Goal: Task Accomplishment & Management: Complete application form

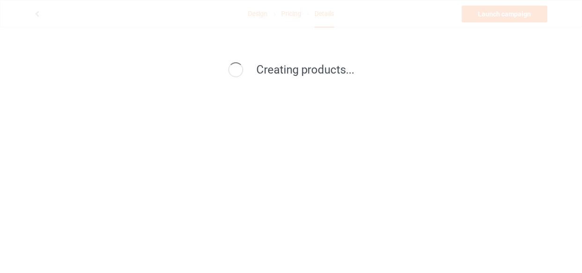
click at [517, 8] on div "Creating products..." at bounding box center [291, 136] width 582 height 273
click at [516, 13] on div "Creating products..." at bounding box center [291, 136] width 582 height 273
click at [350, 70] on span "Creating products..." at bounding box center [305, 69] width 98 height 13
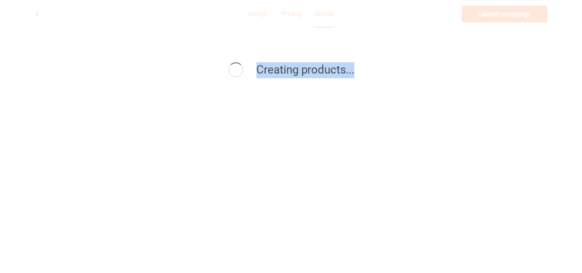
click at [350, 70] on span "Creating products..." at bounding box center [305, 69] width 98 height 13
click at [360, 64] on div "Creating products..." at bounding box center [291, 70] width 402 height 16
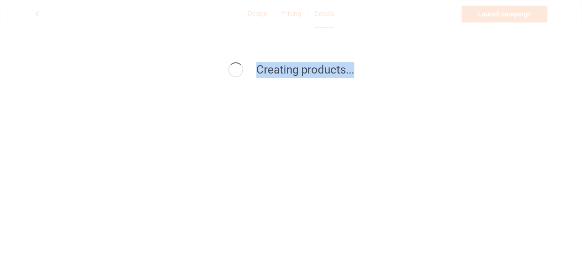
click at [360, 64] on div "Creating products..." at bounding box center [291, 70] width 402 height 16
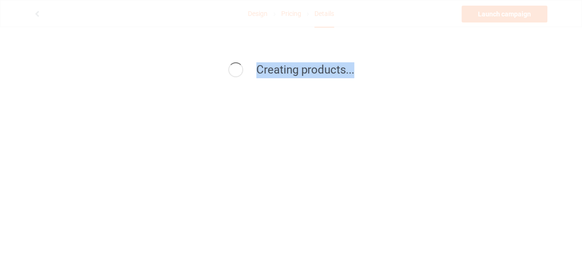
click at [360, 64] on div "Creating products..." at bounding box center [291, 70] width 402 height 16
click at [523, 13] on div "Creating products..." at bounding box center [291, 136] width 582 height 273
click at [515, 22] on div "Creating products..." at bounding box center [291, 136] width 582 height 273
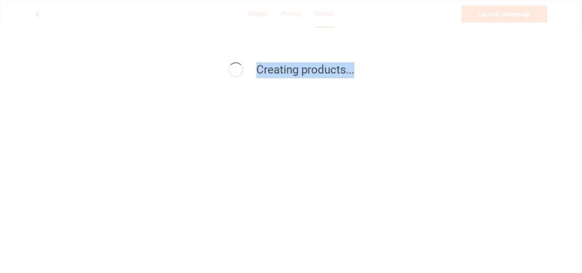
click at [470, 53] on div "Creating products..." at bounding box center [290, 70] width 421 height 36
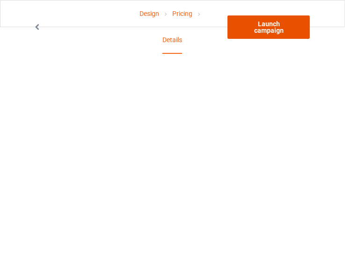
click at [273, 30] on link "Launch campaign" at bounding box center [269, 26] width 82 height 23
click at [261, 29] on link "Launch campaign" at bounding box center [269, 26] width 82 height 23
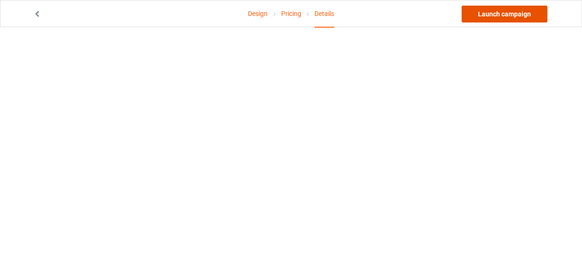
click at [514, 13] on link "Launch campaign" at bounding box center [504, 14] width 86 height 17
click at [37, 12] on icon at bounding box center [37, 12] width 8 height 7
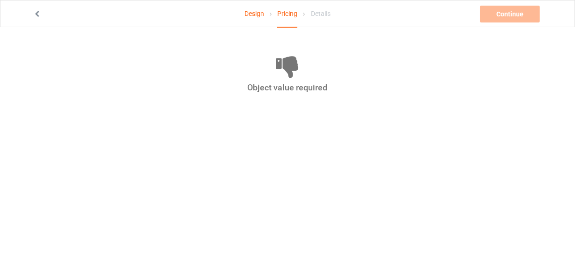
click at [37, 13] on icon at bounding box center [37, 12] width 8 height 7
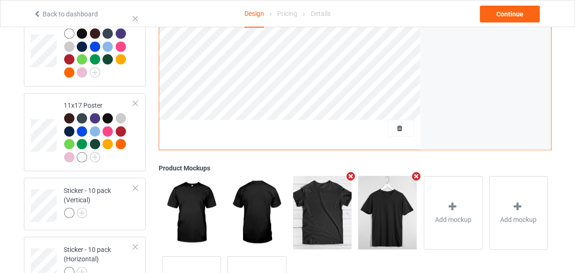
scroll to position [977, 0]
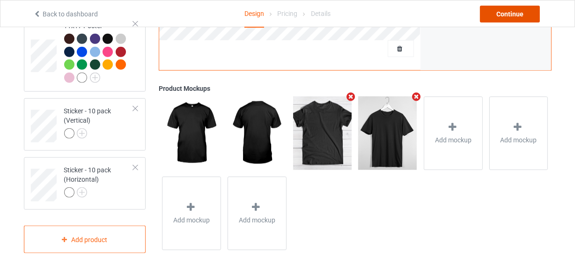
click at [496, 19] on div "Continue" at bounding box center [510, 14] width 60 height 17
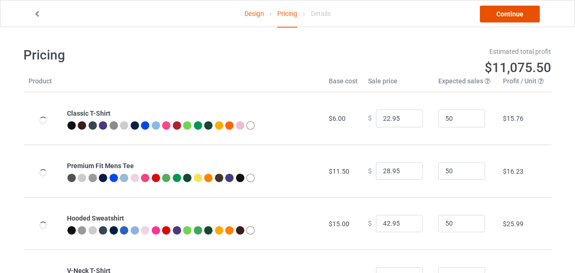
click at [494, 15] on link "Continue" at bounding box center [510, 14] width 60 height 17
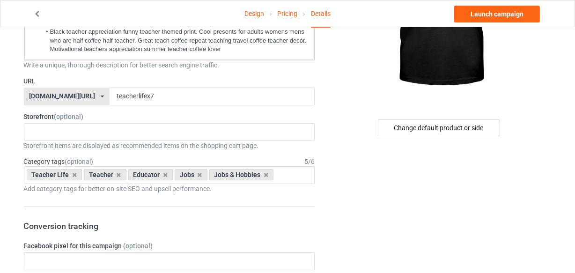
scroll to position [152, 0]
click at [484, 15] on link "Launch campaign" at bounding box center [497, 14] width 86 height 17
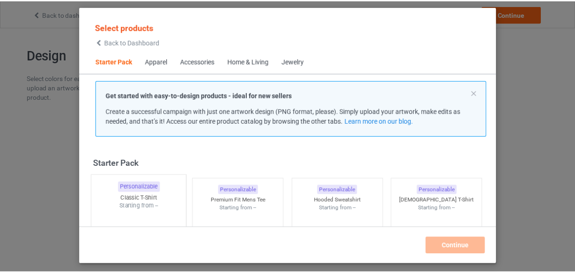
scroll to position [12, 0]
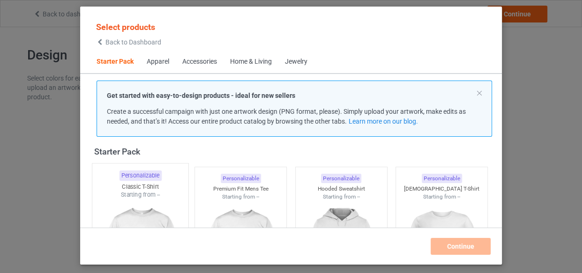
click at [128, 200] on img at bounding box center [140, 254] width 88 height 110
click at [210, 201] on img at bounding box center [241, 253] width 84 height 105
click at [323, 209] on img at bounding box center [341, 254] width 88 height 110
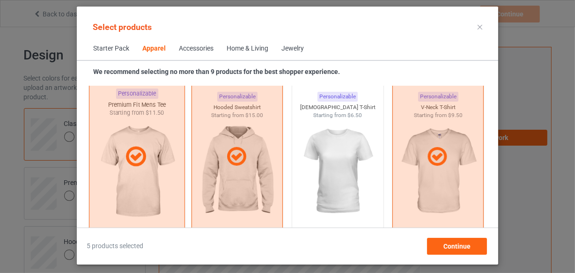
scroll to position [651, 0]
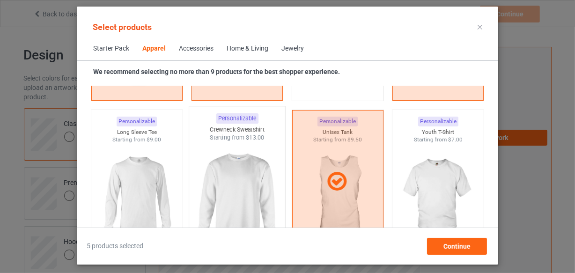
click at [154, 187] on img at bounding box center [137, 196] width 84 height 105
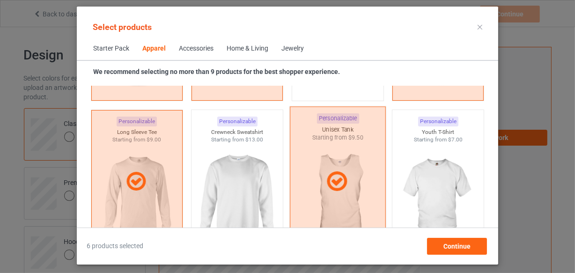
drag, startPoint x: 205, startPoint y: 183, endPoint x: 376, endPoint y: 182, distance: 170.9
click at [205, 183] on img at bounding box center [237, 196] width 84 height 105
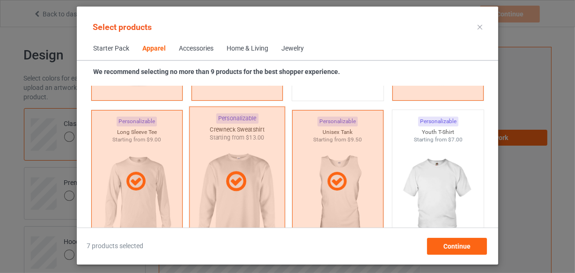
click at [413, 183] on img at bounding box center [438, 196] width 84 height 105
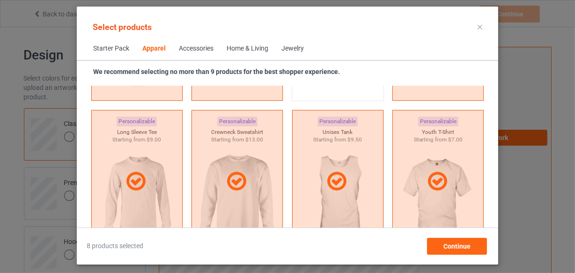
scroll to position [778, 0]
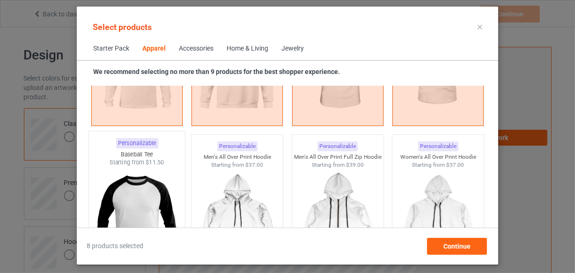
click at [133, 189] on img at bounding box center [137, 222] width 88 height 110
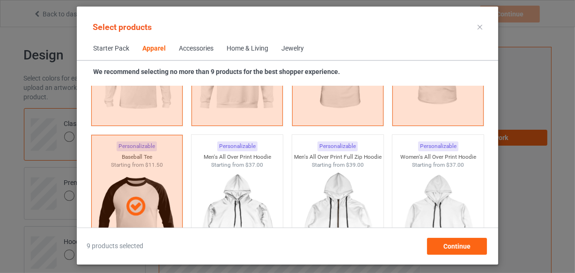
click at [244, 44] on div "Home & Living" at bounding box center [248, 48] width 42 height 9
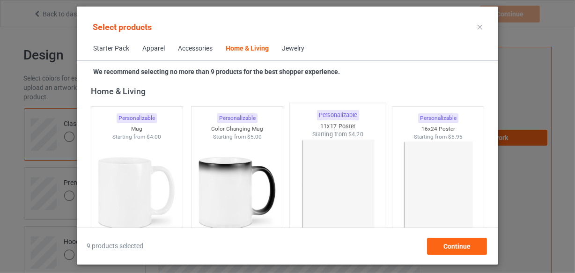
drag, startPoint x: 145, startPoint y: 167, endPoint x: 305, endPoint y: 187, distance: 161.4
click at [146, 167] on img at bounding box center [137, 192] width 84 height 105
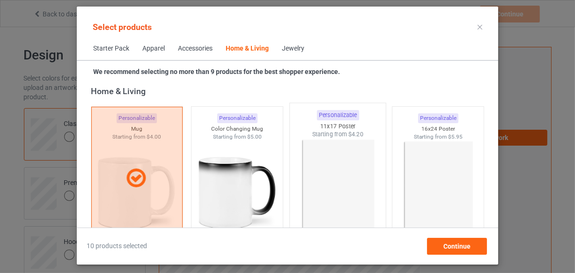
click at [251, 169] on img at bounding box center [237, 192] width 84 height 105
click at [320, 170] on img at bounding box center [338, 194] width 88 height 110
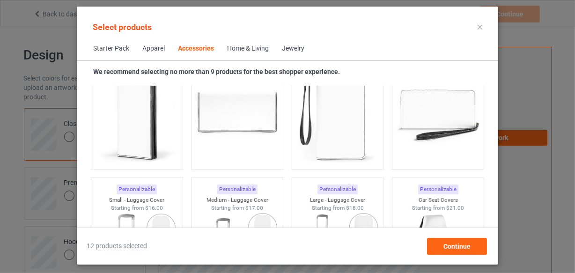
scroll to position [3713, 0]
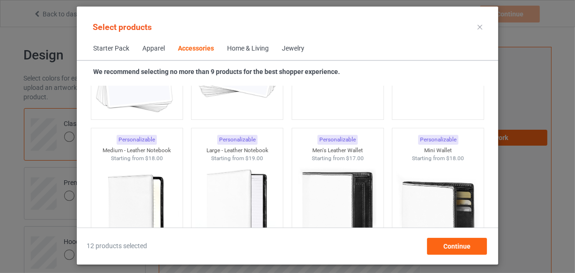
click at [147, 120] on div "Personalizable Sticker - 10 pack (Vertical) Starting from $10.00" at bounding box center [137, 47] width 101 height 153
click at [174, 112] on img at bounding box center [137, 63] width 88 height 110
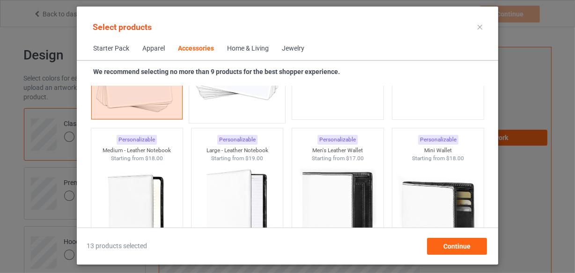
click at [206, 112] on img at bounding box center [237, 63] width 88 height 110
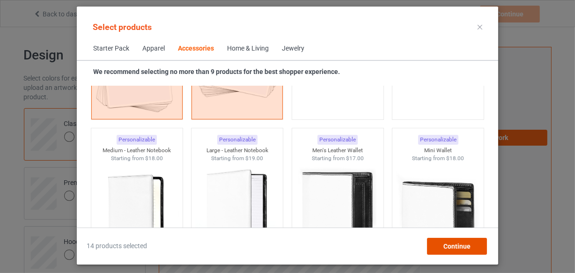
click at [436, 246] on div "Continue" at bounding box center [457, 246] width 60 height 17
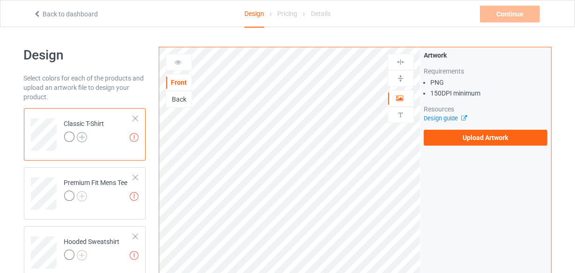
click at [81, 139] on img at bounding box center [82, 137] width 10 height 10
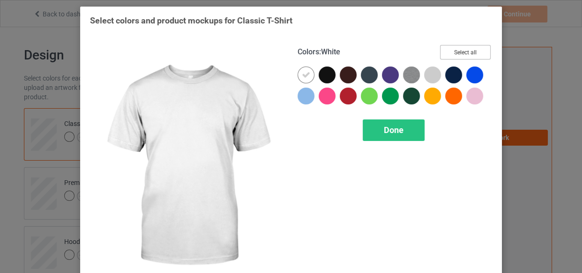
click at [456, 48] on button "Select all" at bounding box center [465, 52] width 51 height 15
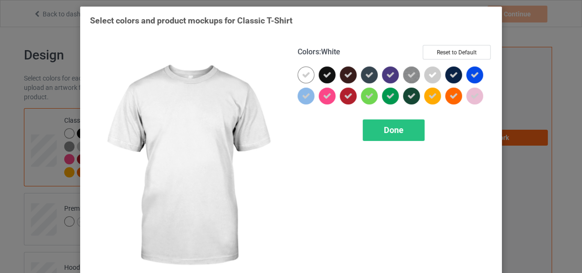
click at [303, 72] on icon at bounding box center [306, 75] width 8 height 8
click at [303, 72] on div at bounding box center [305, 75] width 17 height 17
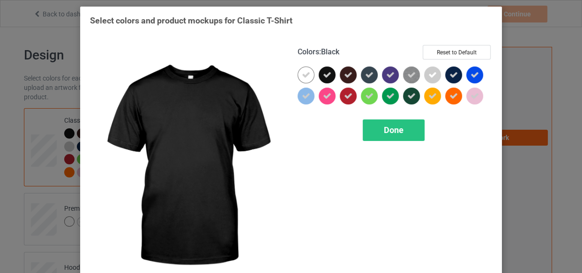
click at [323, 74] on icon at bounding box center [327, 75] width 8 height 8
click at [323, 74] on div at bounding box center [326, 75] width 17 height 17
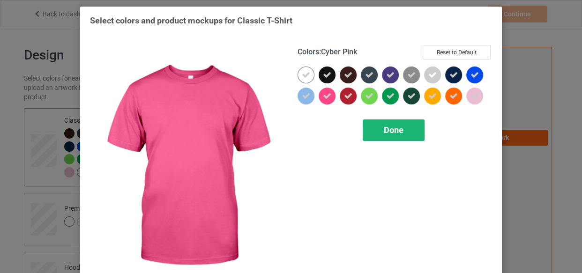
click at [377, 126] on div "Done" at bounding box center [393, 130] width 62 height 22
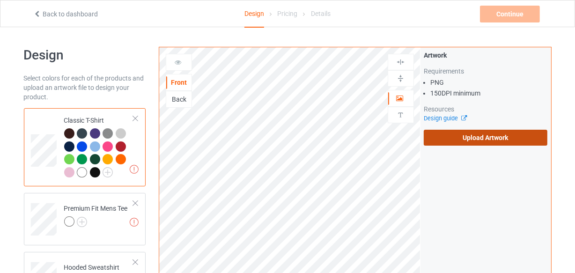
click at [452, 140] on label "Upload Artwork" at bounding box center [486, 138] width 124 height 16
click at [0, 0] on input "Upload Artwork" at bounding box center [0, 0] width 0 height 0
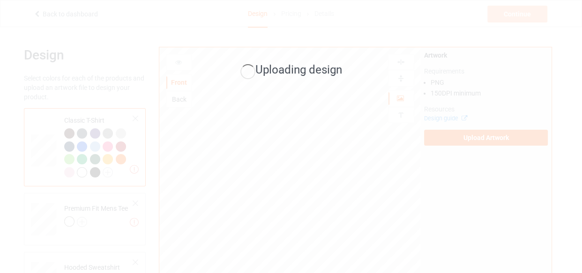
click at [271, 66] on span "Uploading design" at bounding box center [298, 69] width 87 height 13
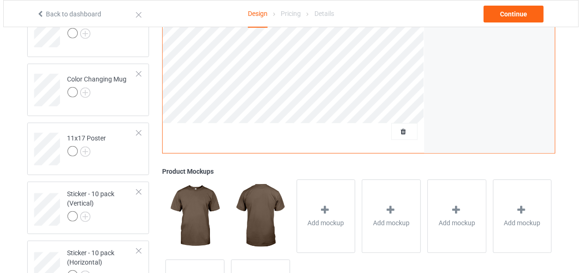
scroll to position [744, 0]
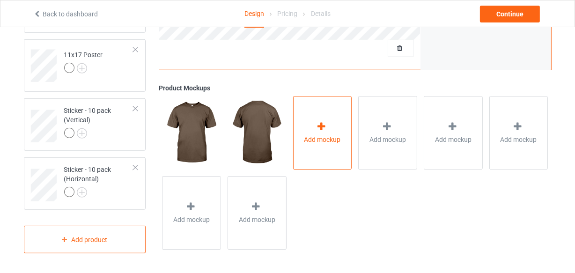
click at [331, 129] on div "Add mockup" at bounding box center [322, 133] width 59 height 74
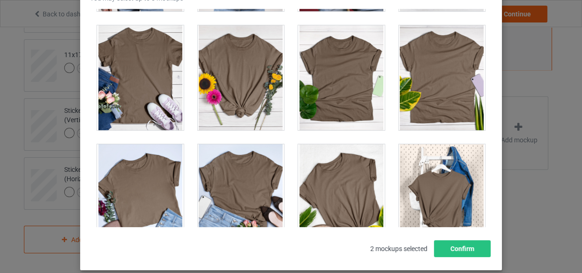
scroll to position [12939, 0]
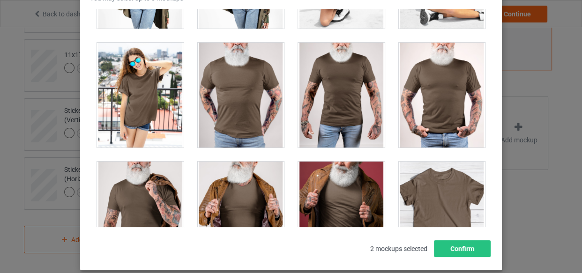
click at [440, 125] on div at bounding box center [442, 95] width 87 height 105
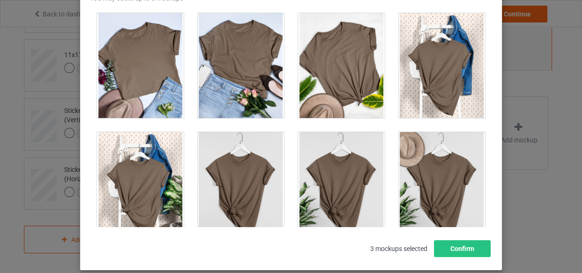
scroll to position [13365, 0]
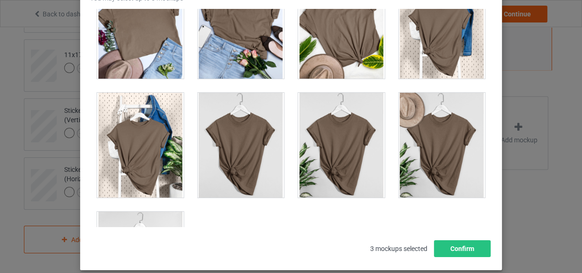
click at [126, 216] on div at bounding box center [140, 264] width 87 height 105
click at [443, 242] on button "Confirm" at bounding box center [462, 248] width 57 height 17
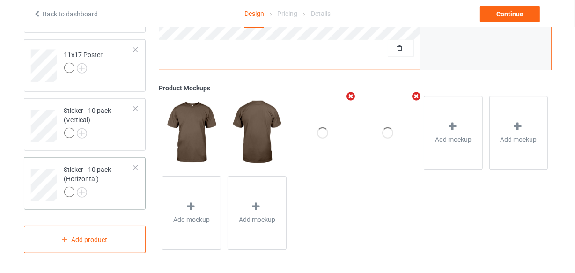
click at [110, 173] on div "Sticker - 10 pack (Horizontal)" at bounding box center [99, 181] width 70 height 32
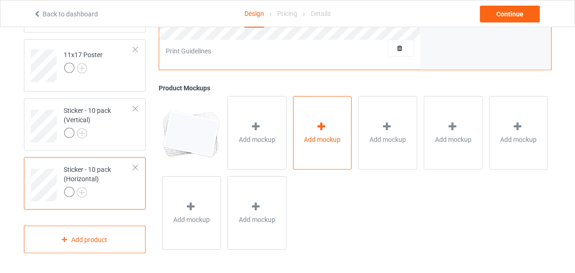
click at [309, 135] on span "Add mockup" at bounding box center [322, 139] width 37 height 9
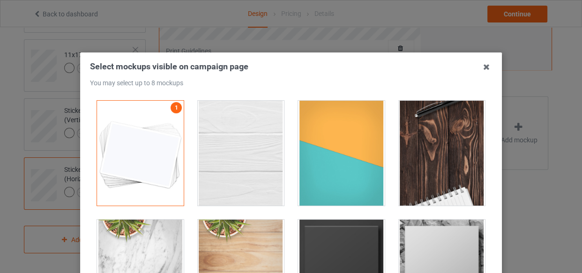
click at [245, 143] on div at bounding box center [241, 153] width 87 height 105
click at [315, 146] on div at bounding box center [341, 153] width 87 height 105
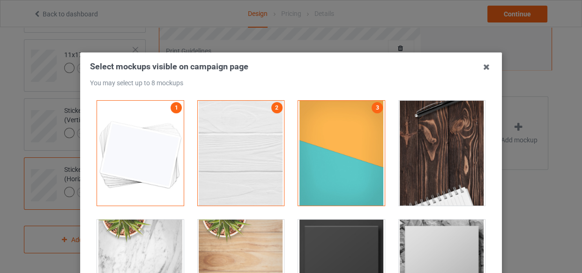
click at [399, 156] on div at bounding box center [442, 153] width 87 height 105
click at [339, 244] on div at bounding box center [341, 272] width 87 height 105
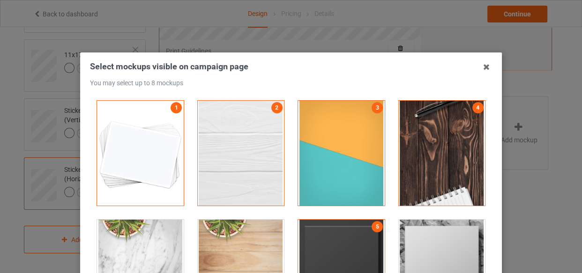
click at [433, 248] on div at bounding box center [442, 272] width 87 height 105
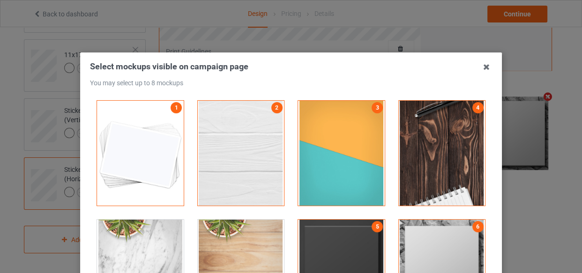
scroll to position [85, 0]
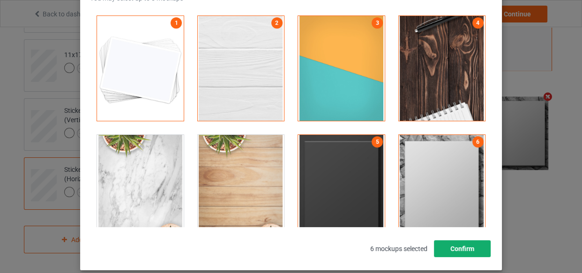
click at [464, 244] on button "Confirm" at bounding box center [462, 248] width 57 height 17
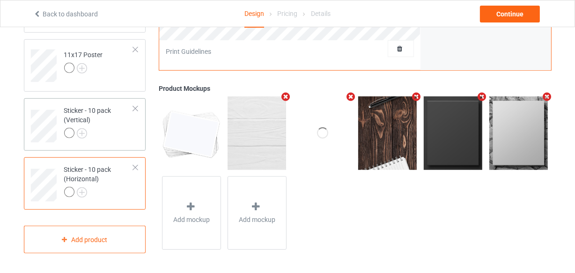
click at [114, 132] on div at bounding box center [99, 134] width 70 height 13
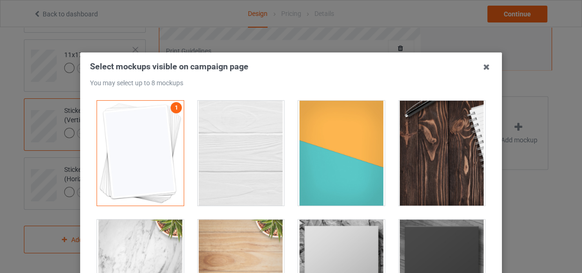
click at [250, 138] on div at bounding box center [241, 153] width 87 height 105
click at [328, 158] on div at bounding box center [341, 153] width 87 height 105
click at [473, 169] on div at bounding box center [442, 153] width 87 height 105
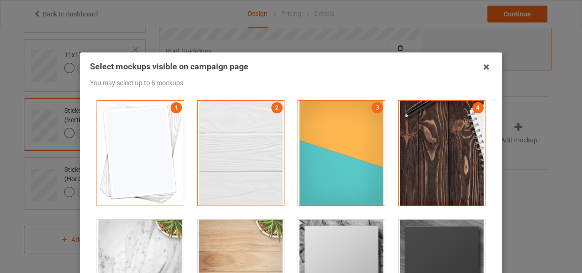
click at [353, 224] on div at bounding box center [341, 272] width 87 height 105
click at [443, 239] on div at bounding box center [442, 272] width 87 height 105
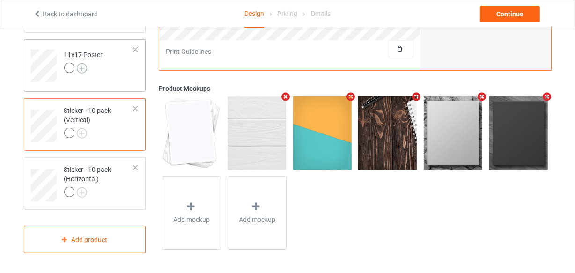
click at [85, 66] on img at bounding box center [82, 68] width 10 height 10
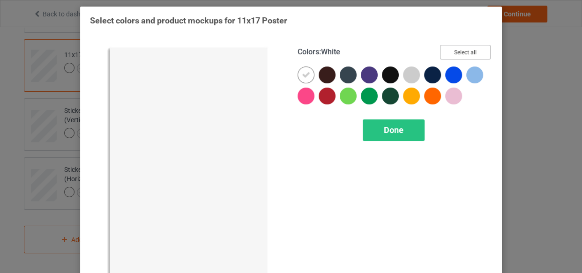
drag, startPoint x: 457, startPoint y: 51, endPoint x: 310, endPoint y: 75, distance: 149.5
click at [458, 52] on button "Select all" at bounding box center [465, 52] width 51 height 15
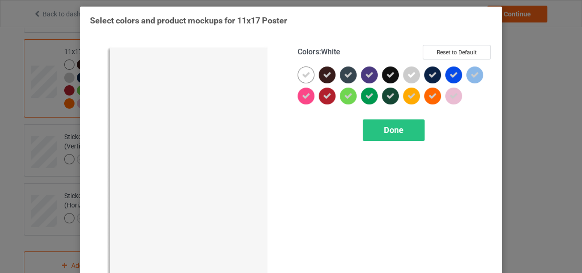
click at [304, 74] on icon at bounding box center [306, 75] width 8 height 8
click at [304, 74] on div at bounding box center [305, 75] width 17 height 17
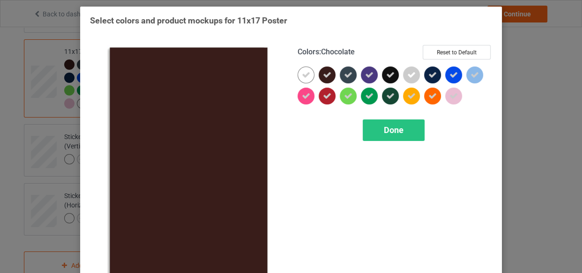
click at [324, 75] on icon at bounding box center [327, 75] width 8 height 8
click at [324, 75] on div at bounding box center [326, 75] width 17 height 17
click at [389, 133] on span "Done" at bounding box center [394, 130] width 20 height 10
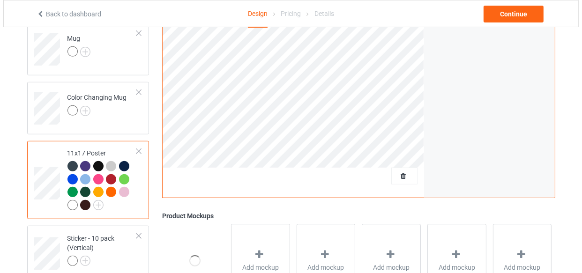
scroll to position [616, 0]
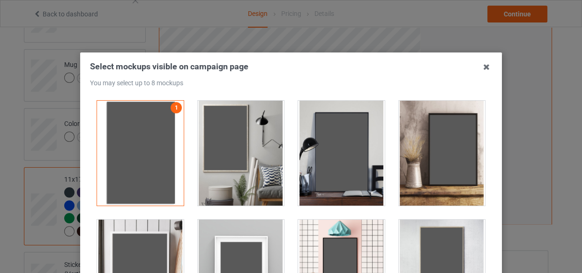
click at [247, 158] on div at bounding box center [241, 153] width 87 height 105
click at [303, 163] on div at bounding box center [341, 153] width 87 height 105
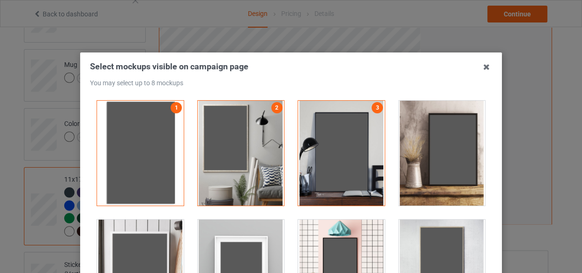
click at [245, 233] on div at bounding box center [241, 272] width 87 height 105
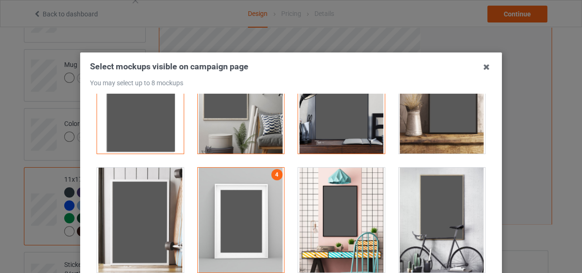
scroll to position [170, 0]
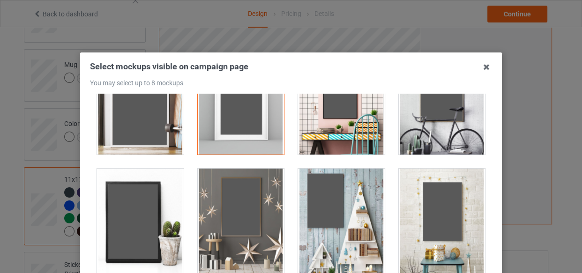
click at [250, 210] on div at bounding box center [241, 221] width 87 height 105
click at [320, 219] on div at bounding box center [341, 221] width 87 height 105
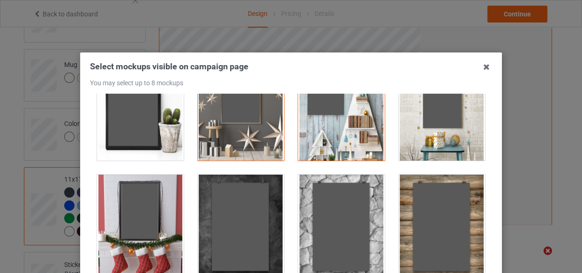
scroll to position [426, 0]
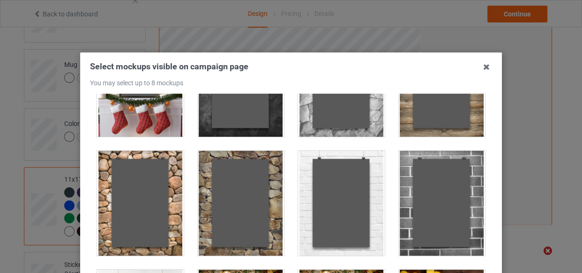
click at [411, 195] on div at bounding box center [442, 203] width 87 height 105
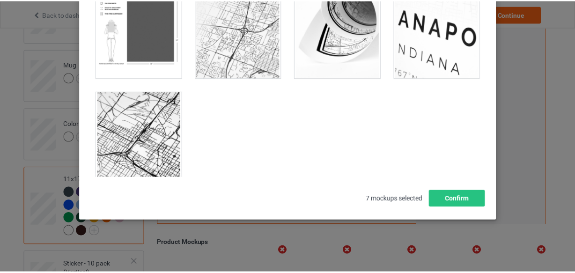
scroll to position [894, 0]
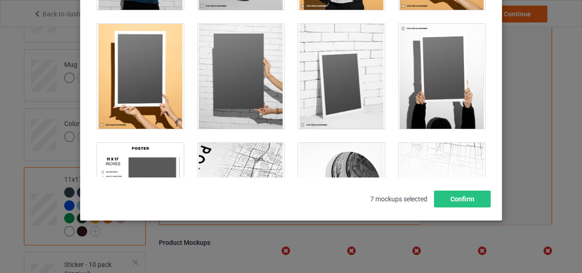
drag, startPoint x: 229, startPoint y: 80, endPoint x: 439, endPoint y: 150, distance: 221.1
click at [229, 80] on div at bounding box center [241, 76] width 87 height 105
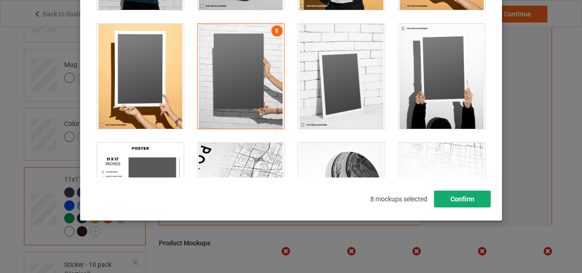
click at [481, 196] on button "Confirm" at bounding box center [462, 199] width 57 height 17
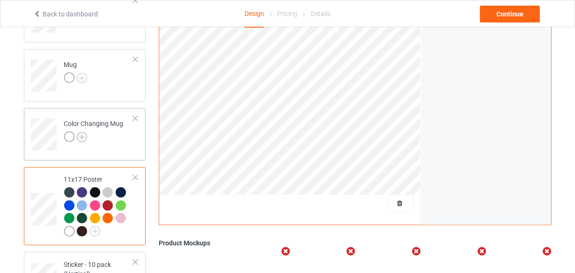
click at [86, 138] on img at bounding box center [82, 137] width 10 height 10
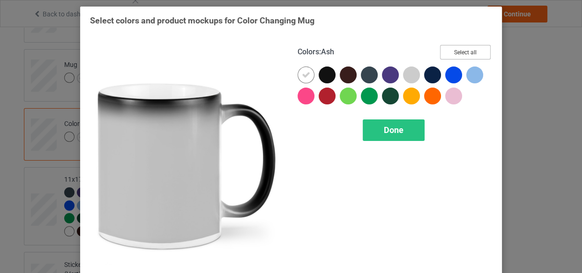
click at [452, 53] on button "Select all" at bounding box center [465, 52] width 51 height 15
click at [307, 71] on div at bounding box center [305, 75] width 17 height 17
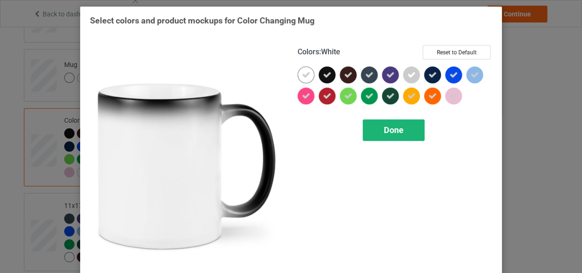
click at [392, 131] on span "Done" at bounding box center [394, 130] width 20 height 10
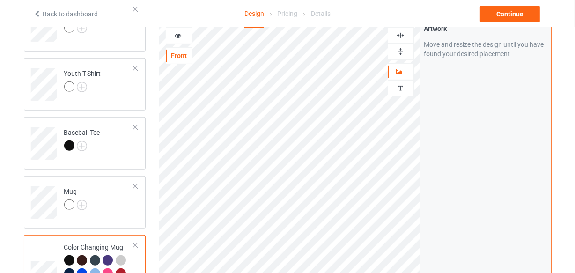
scroll to position [488, 0]
click at [398, 52] on img at bounding box center [400, 52] width 9 height 9
click at [188, 33] on div at bounding box center [178, 36] width 25 height 9
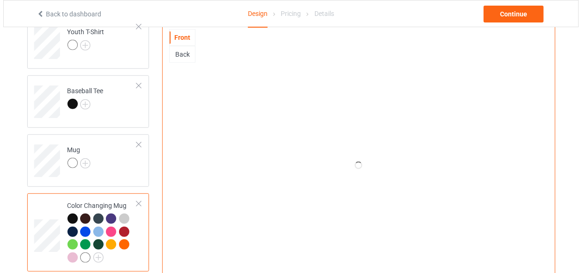
scroll to position [744, 0]
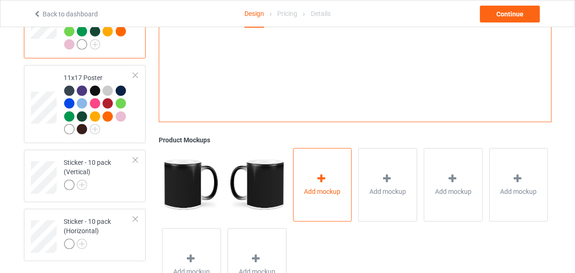
click at [318, 162] on div "Add mockup" at bounding box center [322, 185] width 59 height 74
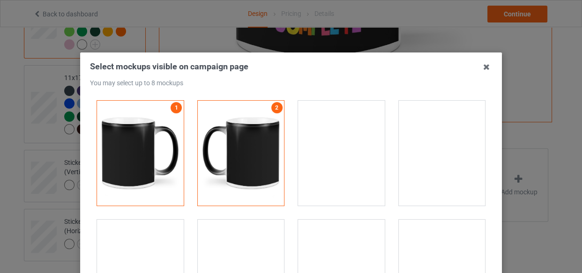
scroll to position [1745, 0]
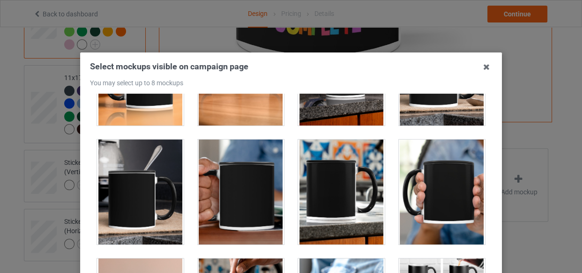
click at [150, 113] on div at bounding box center [140, 73] width 87 height 105
click at [229, 111] on div at bounding box center [241, 73] width 87 height 105
click at [333, 106] on div at bounding box center [341, 73] width 87 height 105
click at [434, 112] on div at bounding box center [442, 73] width 87 height 105
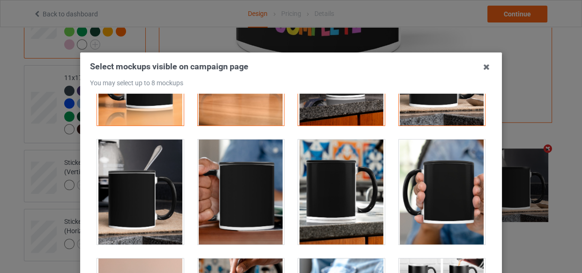
click at [159, 163] on div at bounding box center [140, 192] width 87 height 105
click at [455, 176] on div at bounding box center [442, 192] width 87 height 105
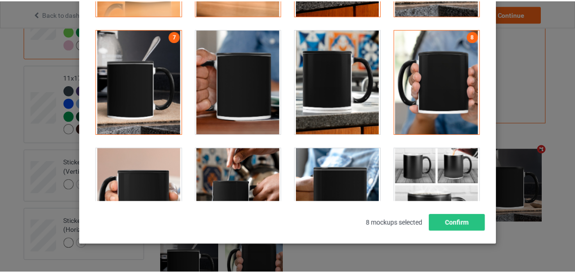
scroll to position [134, 0]
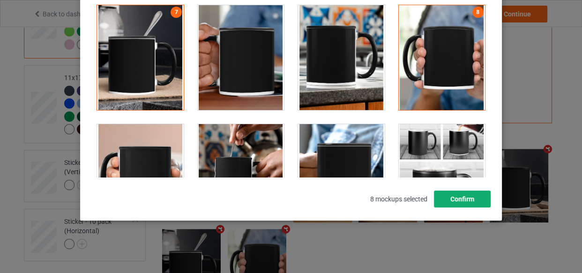
click at [467, 199] on button "Confirm" at bounding box center [462, 199] width 57 height 17
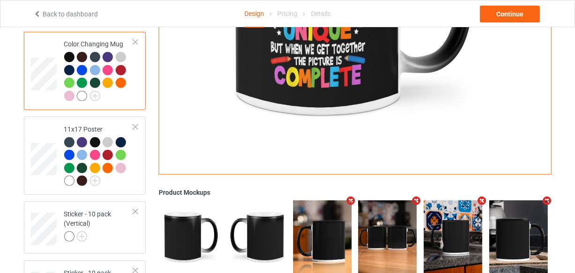
scroll to position [658, 0]
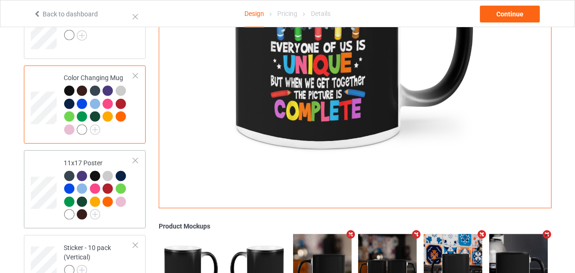
click at [129, 185] on div at bounding box center [99, 197] width 70 height 52
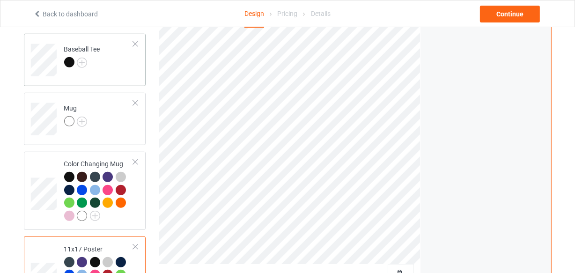
scroll to position [497, 0]
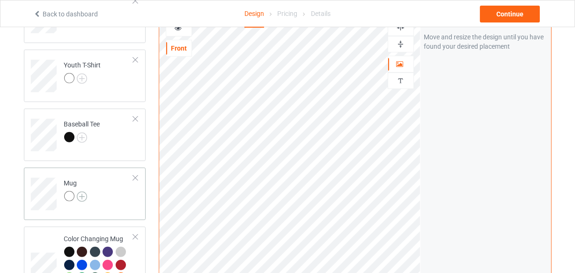
click at [81, 194] on img at bounding box center [82, 197] width 10 height 10
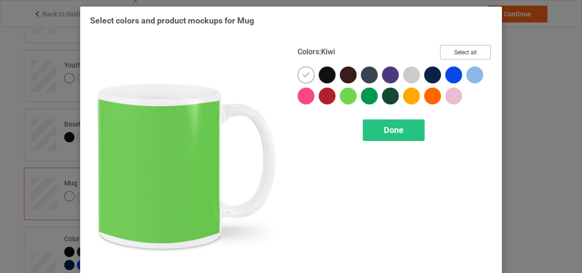
click at [472, 45] on button "Select all" at bounding box center [465, 52] width 51 height 15
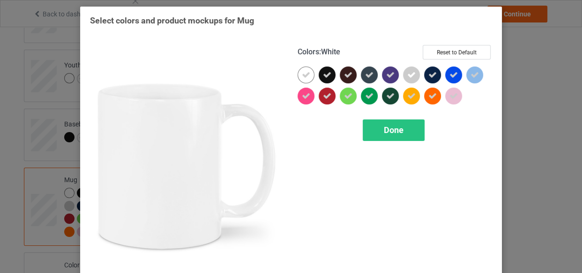
click at [297, 77] on div at bounding box center [305, 75] width 17 height 17
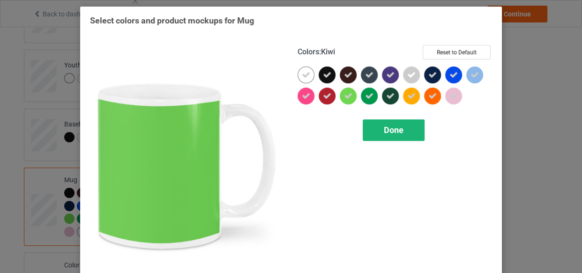
click at [372, 121] on div "Done" at bounding box center [393, 130] width 62 height 22
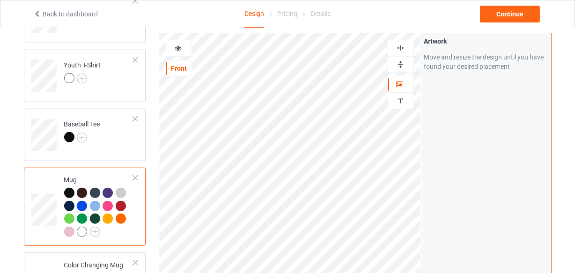
click at [399, 65] on img at bounding box center [400, 64] width 9 height 9
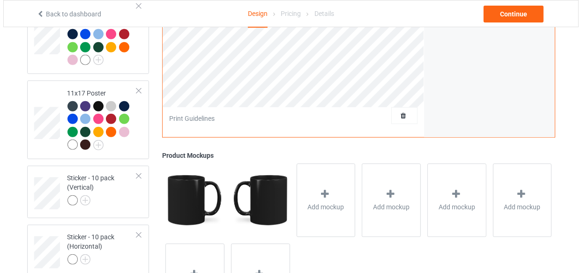
scroll to position [821, 0]
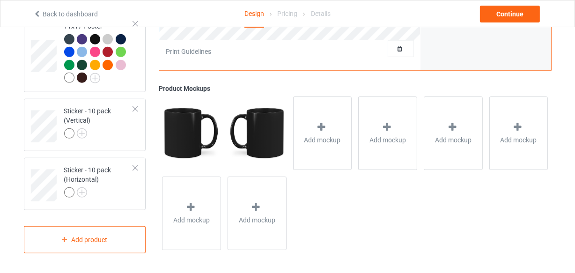
click at [288, 99] on div at bounding box center [257, 133] width 66 height 80
click at [310, 116] on div "Add mockup" at bounding box center [322, 133] width 59 height 74
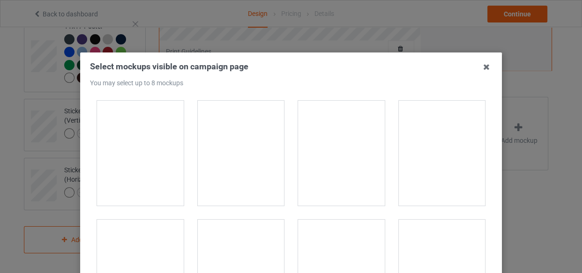
scroll to position [1490, 0]
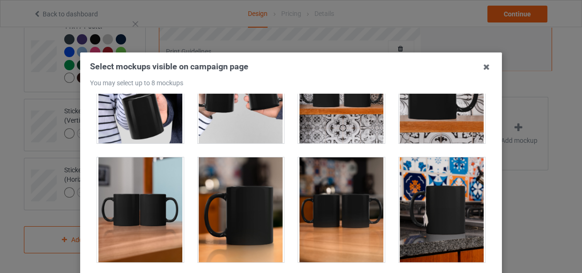
click at [248, 199] on div at bounding box center [241, 209] width 87 height 105
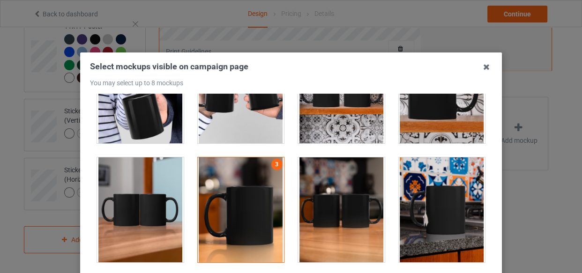
drag, startPoint x: 320, startPoint y: 121, endPoint x: 424, endPoint y: 177, distance: 118.6
click at [320, 121] on div at bounding box center [341, 90] width 87 height 105
drag, startPoint x: 429, startPoint y: 181, endPoint x: 398, endPoint y: 194, distance: 34.0
click at [429, 182] on div at bounding box center [442, 209] width 87 height 105
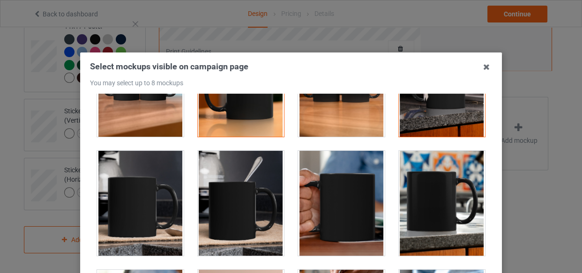
scroll to position [1703, 0]
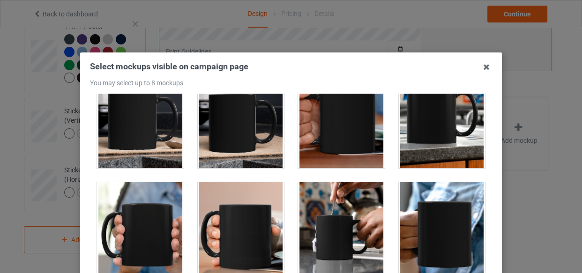
click at [343, 132] on div at bounding box center [341, 115] width 87 height 105
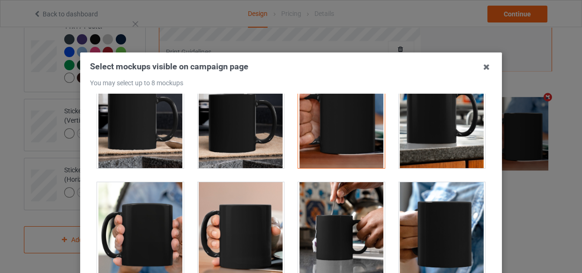
click at [436, 143] on div at bounding box center [442, 115] width 87 height 105
click at [354, 199] on div at bounding box center [341, 234] width 87 height 105
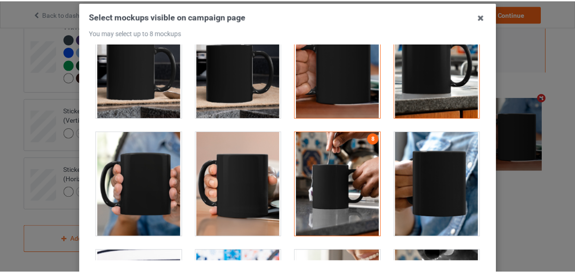
scroll to position [127, 0]
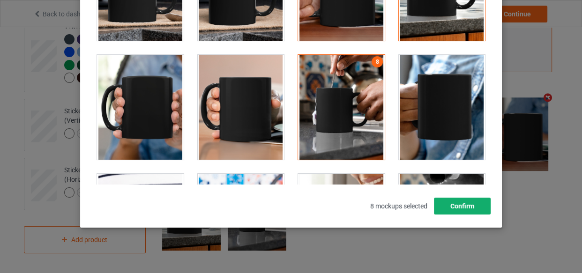
click at [473, 198] on button "Confirm" at bounding box center [462, 206] width 57 height 17
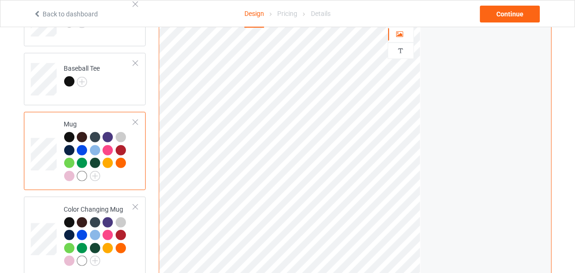
scroll to position [481, 0]
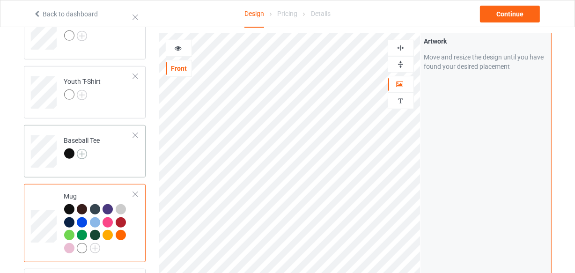
click at [82, 153] on img at bounding box center [82, 154] width 10 height 10
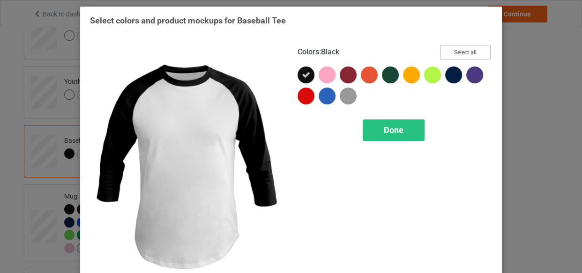
click at [465, 46] on button "Select all" at bounding box center [465, 52] width 51 height 15
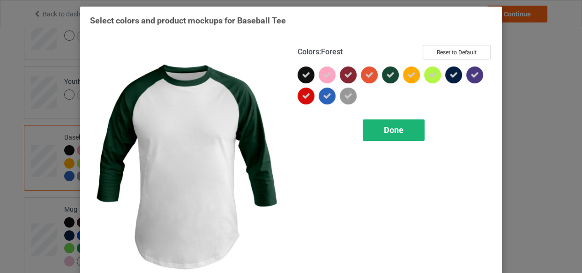
click at [400, 128] on span "Done" at bounding box center [394, 130] width 20 height 10
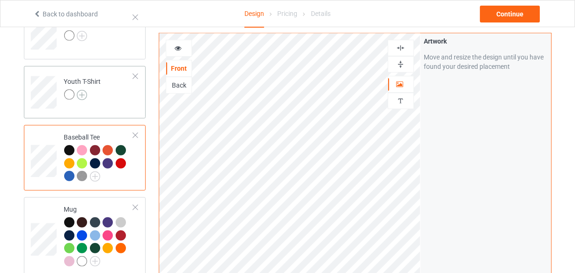
click at [82, 91] on img at bounding box center [82, 95] width 10 height 10
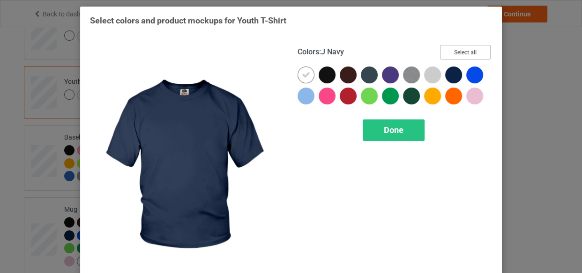
click at [472, 46] on button "Select all" at bounding box center [465, 52] width 51 height 15
click at [297, 73] on div at bounding box center [305, 75] width 17 height 17
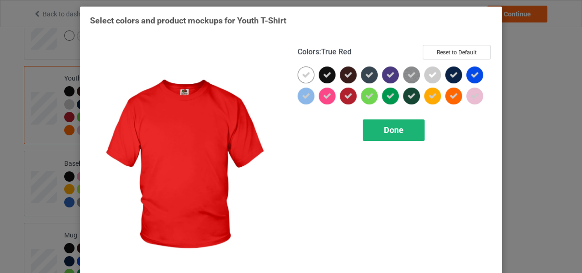
click at [407, 131] on div "Done" at bounding box center [393, 130] width 62 height 22
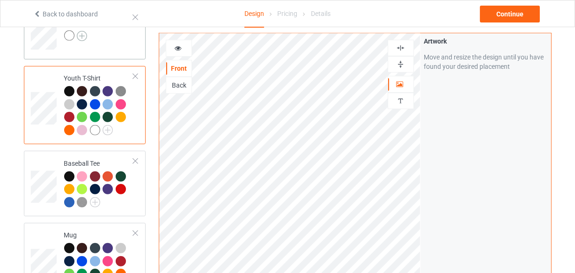
click at [84, 37] on img at bounding box center [82, 36] width 10 height 10
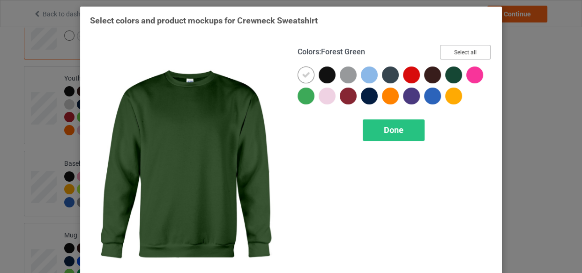
drag, startPoint x: 84, startPoint y: 37, endPoint x: 456, endPoint y: 58, distance: 371.9
click at [456, 58] on button "Select all" at bounding box center [465, 52] width 51 height 15
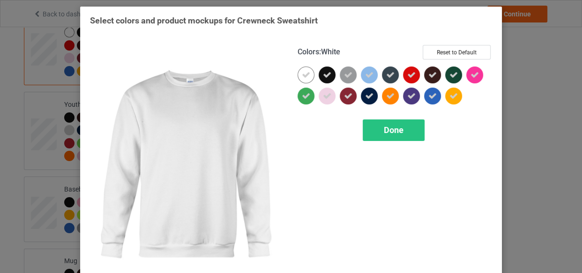
click at [306, 73] on icon at bounding box center [306, 75] width 8 height 8
click at [306, 73] on div at bounding box center [305, 75] width 17 height 17
click at [384, 131] on span "Done" at bounding box center [394, 130] width 20 height 10
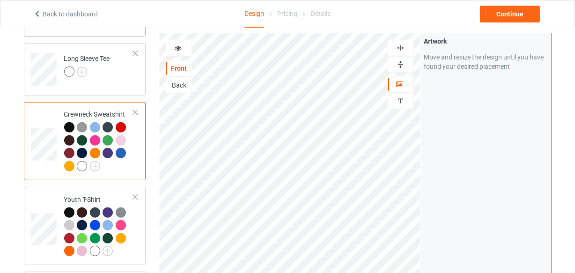
scroll to position [268, 0]
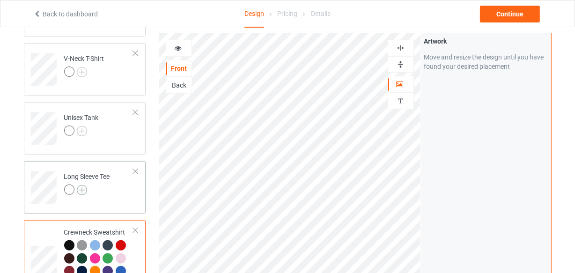
click at [81, 187] on img at bounding box center [82, 190] width 10 height 10
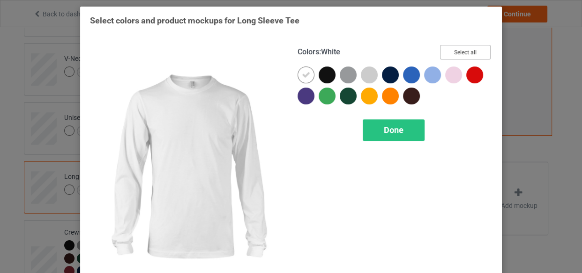
click at [468, 56] on button "Select all" at bounding box center [465, 52] width 51 height 15
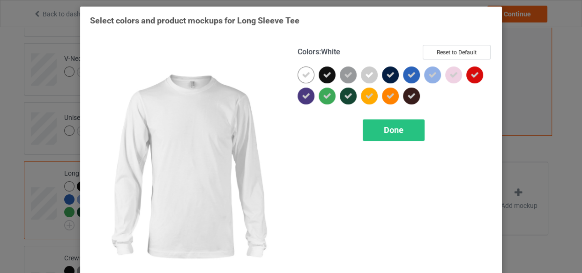
click at [310, 74] on div at bounding box center [305, 75] width 17 height 17
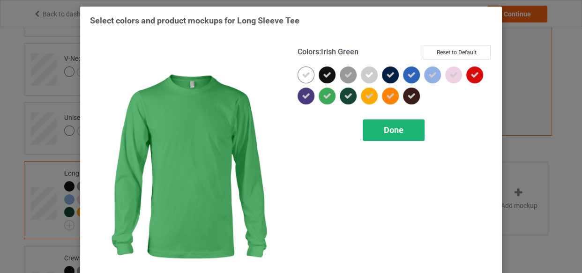
click at [379, 132] on div "Done" at bounding box center [393, 130] width 62 height 22
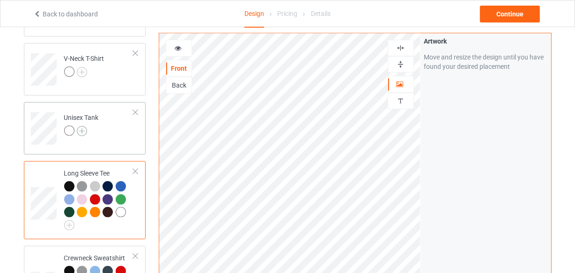
click at [83, 132] on img at bounding box center [82, 131] width 10 height 10
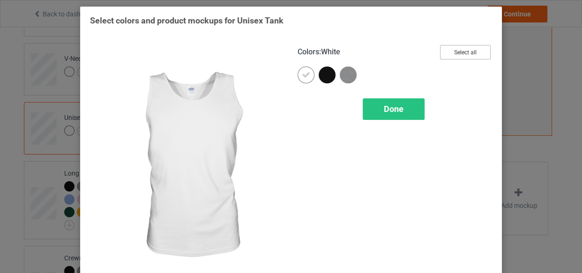
click at [469, 47] on button "Select all" at bounding box center [465, 52] width 51 height 15
click at [305, 76] on icon at bounding box center [306, 75] width 8 height 8
click at [305, 76] on div at bounding box center [305, 75] width 17 height 17
click at [384, 106] on span "Done" at bounding box center [394, 109] width 20 height 10
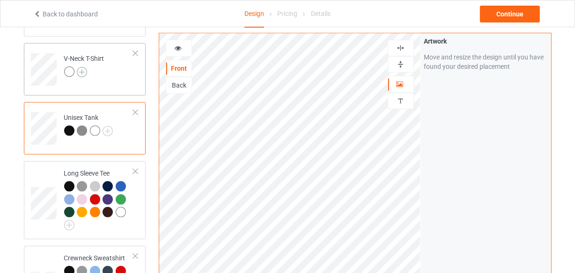
click at [82, 72] on img at bounding box center [82, 72] width 10 height 10
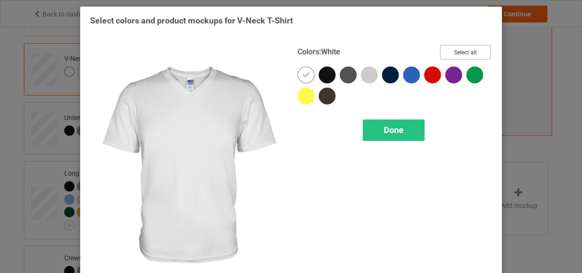
click at [464, 52] on button "Select all" at bounding box center [465, 52] width 51 height 15
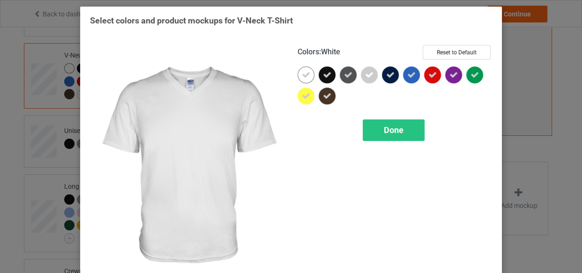
click at [306, 72] on icon at bounding box center [306, 75] width 8 height 8
click at [306, 72] on div at bounding box center [305, 75] width 17 height 17
drag, startPoint x: 384, startPoint y: 131, endPoint x: 146, endPoint y: 120, distance: 237.7
click at [384, 131] on span "Done" at bounding box center [394, 130] width 20 height 10
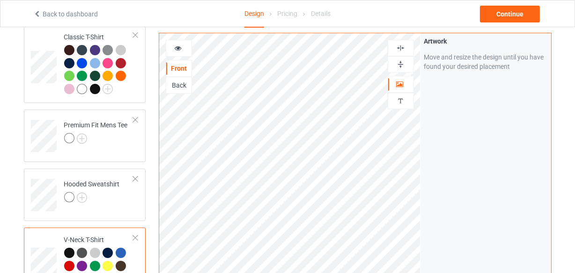
scroll to position [55, 0]
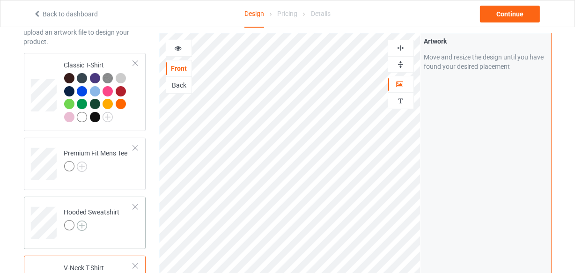
click at [84, 224] on img at bounding box center [82, 226] width 10 height 10
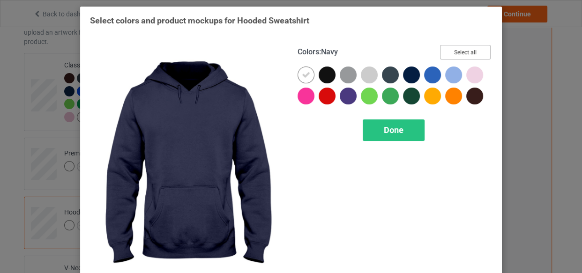
click at [453, 52] on button "Select all" at bounding box center [465, 52] width 51 height 15
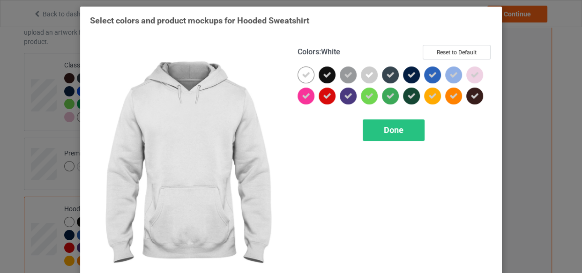
click at [309, 73] on div at bounding box center [305, 75] width 17 height 17
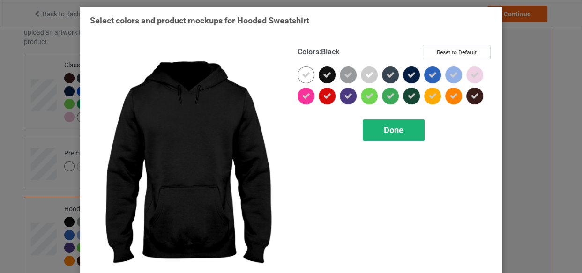
click at [380, 127] on div "Done" at bounding box center [393, 130] width 62 height 22
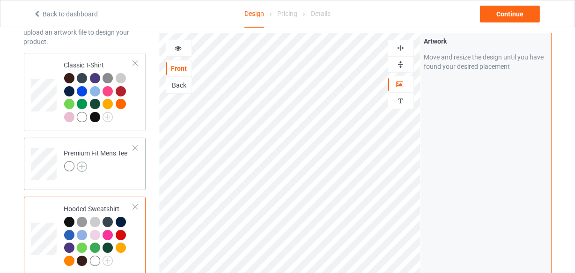
click at [81, 167] on img at bounding box center [82, 167] width 10 height 10
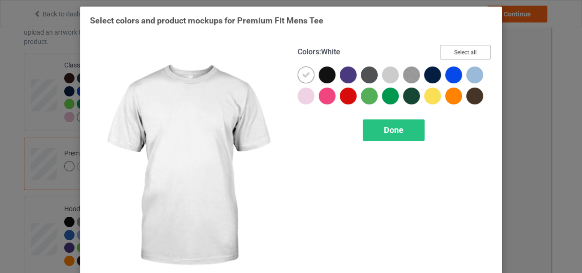
click at [451, 51] on button "Select all" at bounding box center [465, 52] width 51 height 15
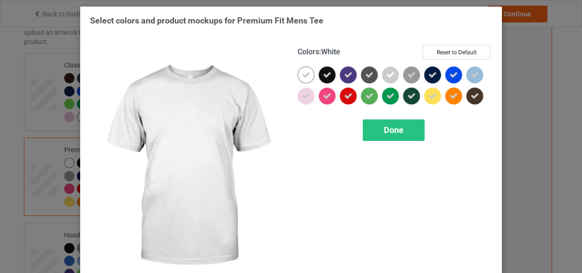
click at [298, 73] on div at bounding box center [305, 75] width 17 height 17
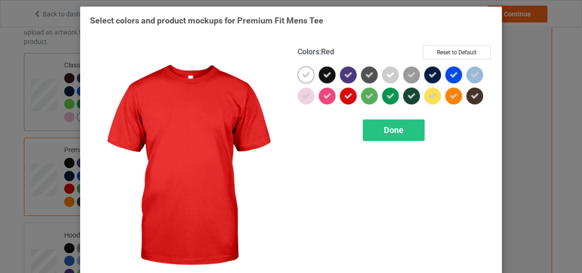
drag, startPoint x: 373, startPoint y: 122, endPoint x: 102, endPoint y: 92, distance: 273.3
click at [374, 122] on div "Done" at bounding box center [393, 130] width 62 height 22
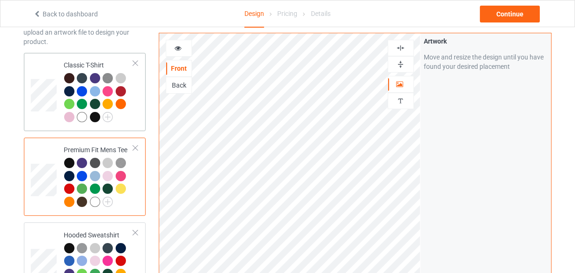
click at [42, 65] on td at bounding box center [45, 92] width 28 height 71
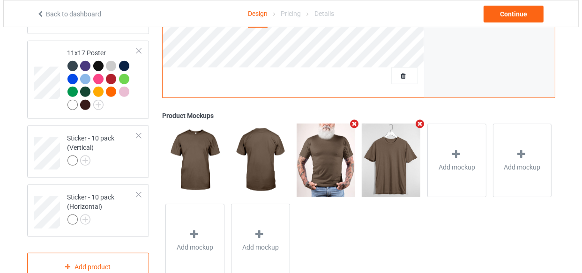
scroll to position [949, 0]
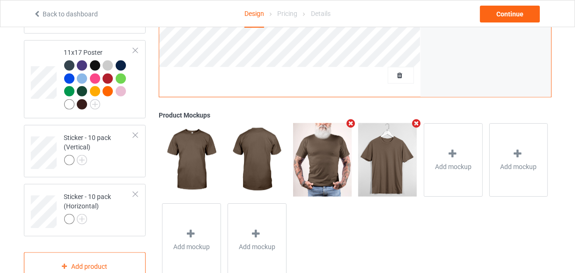
click at [351, 123] on icon "Remove mockup" at bounding box center [351, 123] width 12 height 10
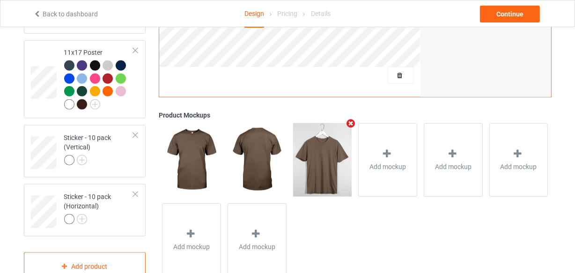
click at [352, 126] on icon "Remove mockup" at bounding box center [351, 123] width 12 height 10
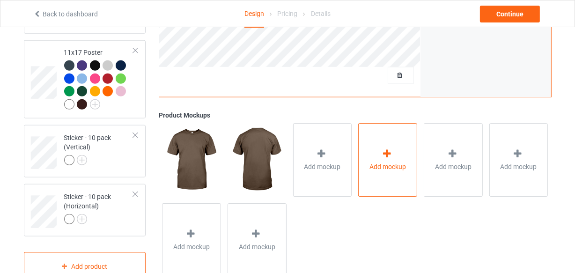
click at [395, 157] on div "Add mockup" at bounding box center [387, 160] width 59 height 74
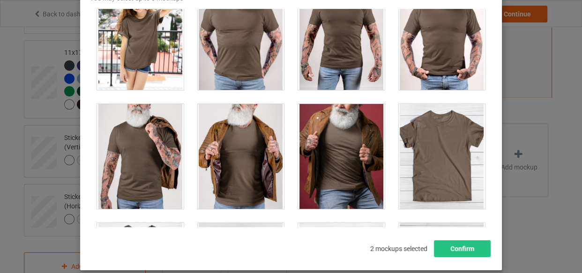
scroll to position [13024, 0]
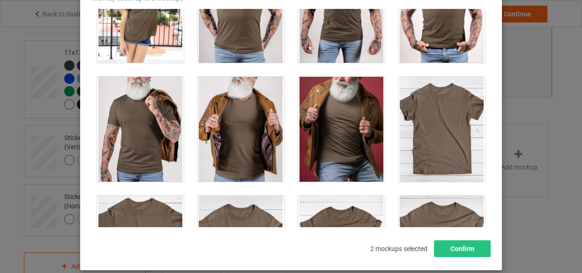
click at [443, 133] on div at bounding box center [442, 129] width 87 height 105
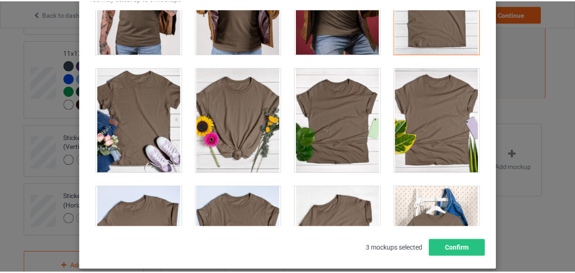
scroll to position [13408, 0]
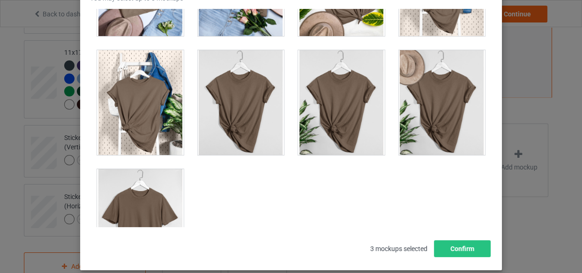
click at [163, 177] on div at bounding box center [140, 221] width 87 height 105
click at [437, 250] on button "Confirm" at bounding box center [462, 248] width 57 height 17
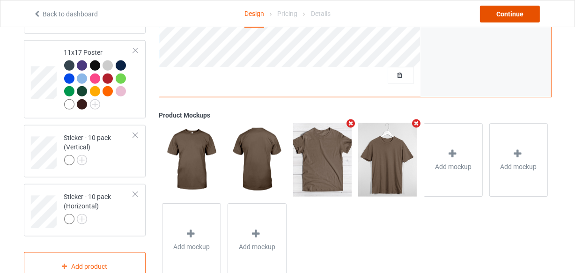
click at [498, 10] on div "Continue" at bounding box center [510, 14] width 60 height 17
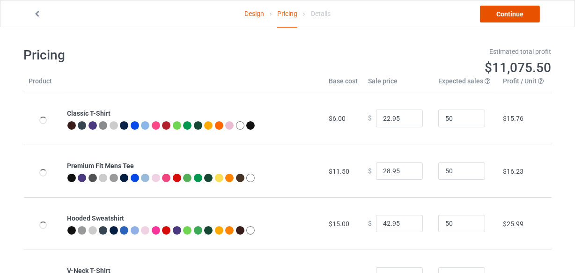
click at [502, 19] on link "Continue" at bounding box center [510, 14] width 60 height 17
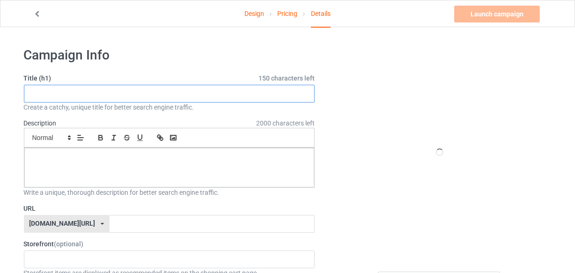
click at [187, 100] on input "text" at bounding box center [169, 94] width 291 height 18
click at [187, 98] on input "text" at bounding box center [169, 94] width 291 height 18
paste input "Funny Teacher We Are Like a Box of Crayons"
type input "Funny Teacher We Are Like a Box of Crayons"
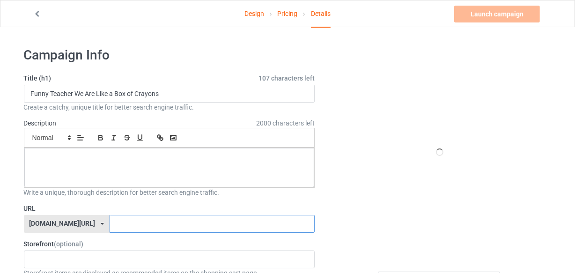
click at [163, 220] on input "text" at bounding box center [212, 224] width 205 height 18
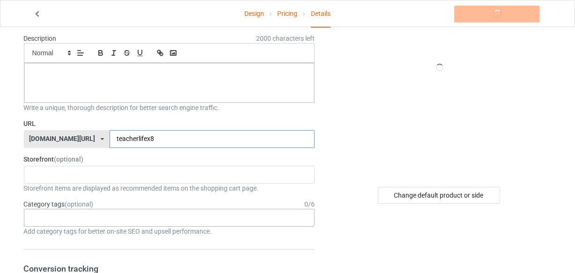
type input "teacherlifex8"
click at [167, 217] on div "Age > [DEMOGRAPHIC_DATA] > 1 Age > [DEMOGRAPHIC_DATA] Months > 1 Month Age > [D…" at bounding box center [169, 218] width 291 height 18
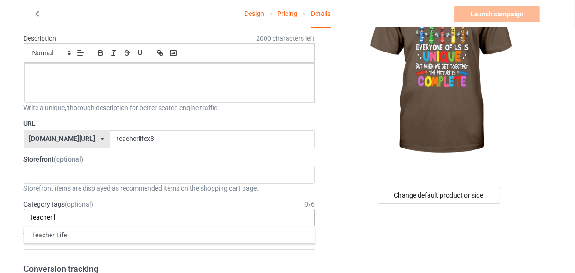
type input "teacher l"
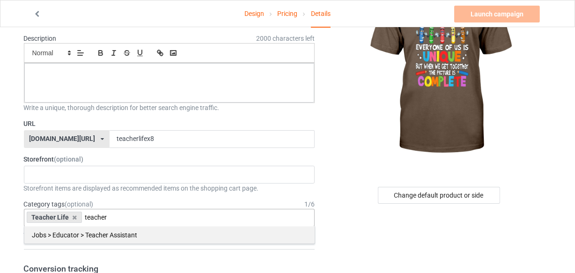
type input "teacher"
click at [170, 228] on div "Jobs > Educator > Teacher Assistant" at bounding box center [169, 234] width 290 height 17
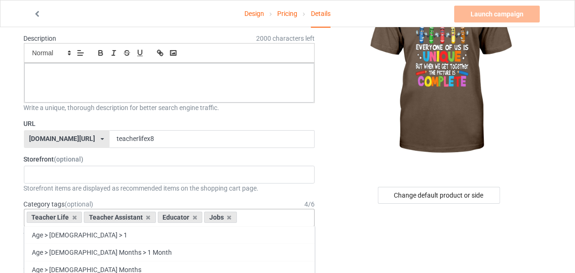
type input "g"
type input "jobs &"
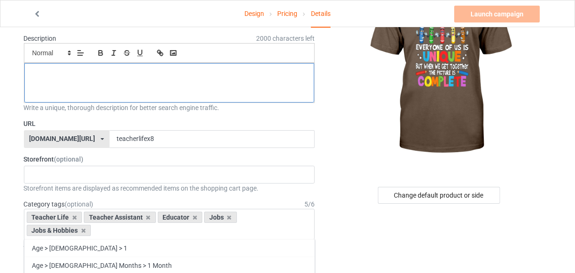
click at [199, 80] on div at bounding box center [169, 82] width 290 height 39
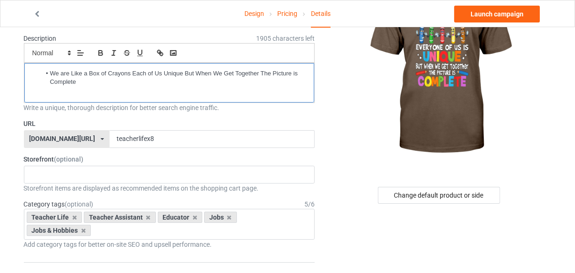
scroll to position [0, 0]
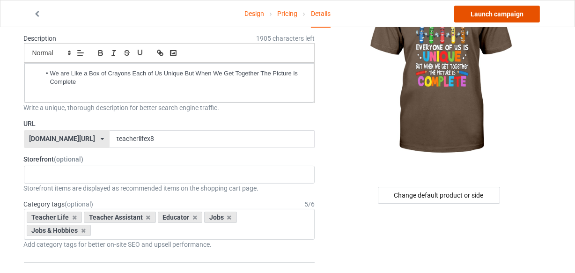
click at [481, 9] on link "Launch campaign" at bounding box center [497, 14] width 86 height 17
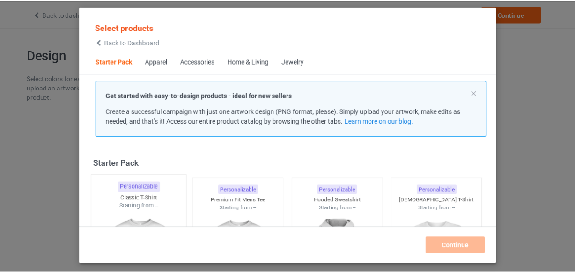
scroll to position [12, 0]
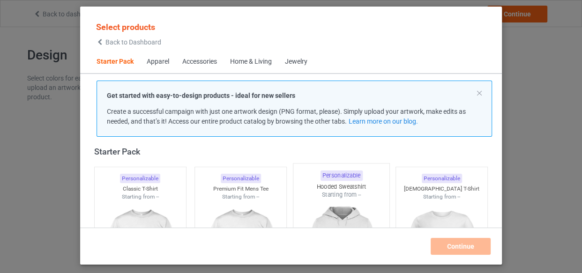
click at [127, 176] on div "Personalizable" at bounding box center [140, 179] width 40 height 10
click at [258, 201] on div at bounding box center [240, 253] width 91 height 105
click at [314, 199] on div at bounding box center [341, 254] width 96 height 110
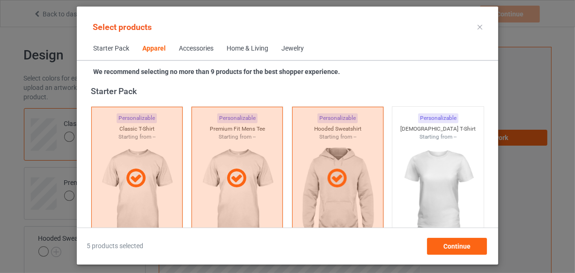
scroll to position [352, 0]
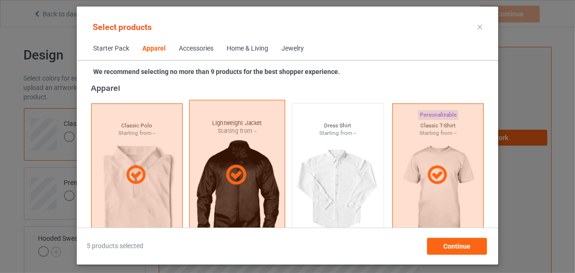
click at [229, 173] on icon at bounding box center [236, 174] width 28 height 23
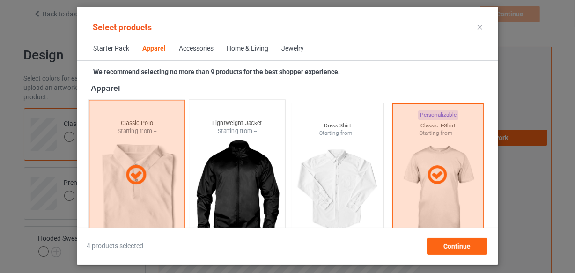
click at [159, 164] on div at bounding box center [136, 174] width 95 height 23
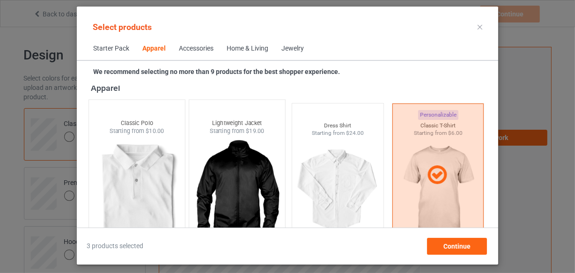
scroll to position [608, 0]
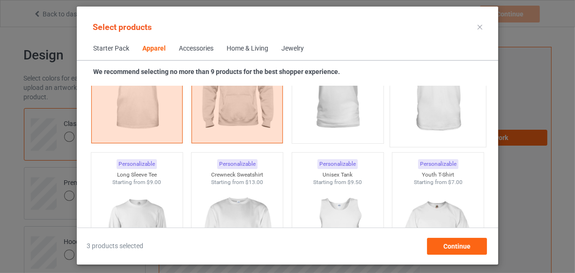
click at [418, 123] on img at bounding box center [438, 87] width 88 height 110
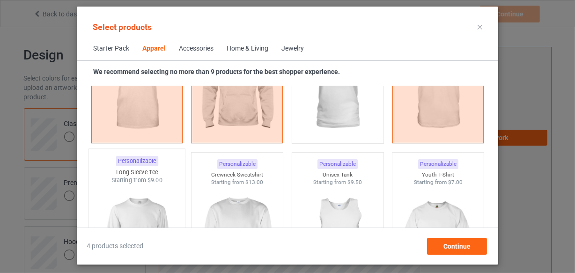
click at [148, 194] on img at bounding box center [137, 240] width 88 height 110
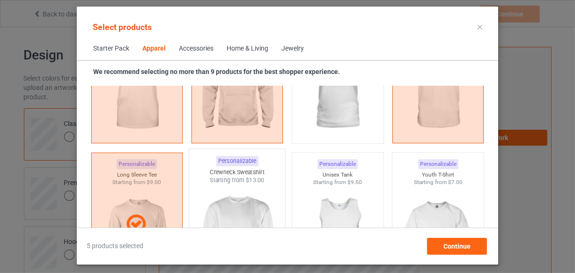
click at [208, 197] on img at bounding box center [237, 240] width 88 height 110
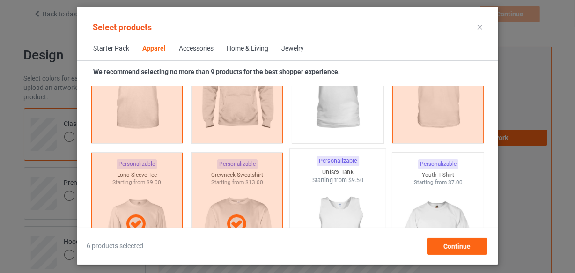
click at [327, 207] on img at bounding box center [338, 240] width 88 height 110
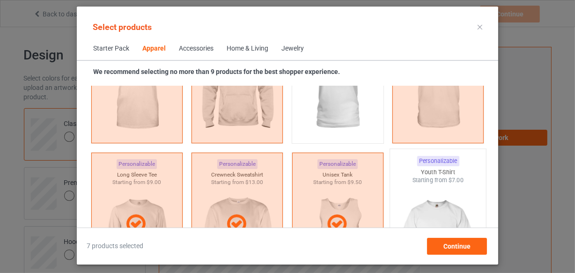
click at [417, 192] on img at bounding box center [438, 240] width 88 height 110
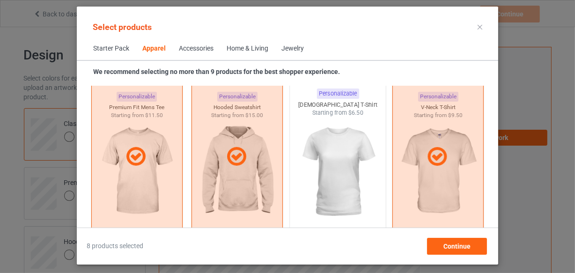
scroll to position [735, 0]
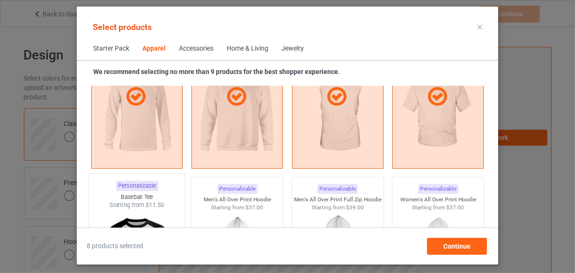
click at [140, 201] on div "Starting from $11.50" at bounding box center [137, 205] width 96 height 8
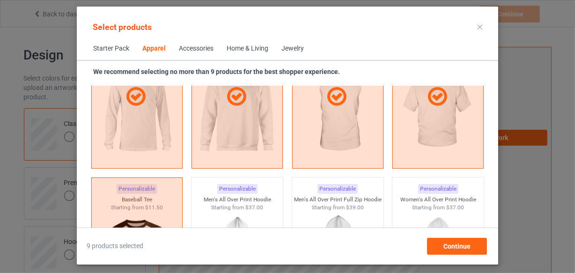
click at [262, 47] on div "Home & Living" at bounding box center [248, 48] width 42 height 9
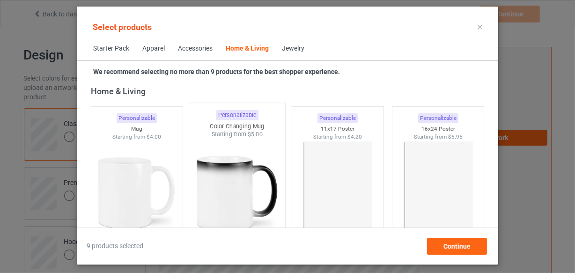
drag, startPoint x: 132, startPoint y: 165, endPoint x: 207, endPoint y: 168, distance: 75.5
click at [132, 165] on img at bounding box center [137, 192] width 84 height 105
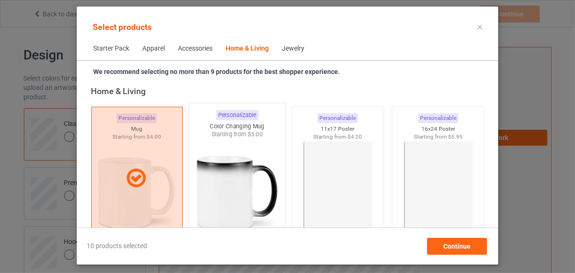
click at [207, 168] on img at bounding box center [237, 194] width 88 height 110
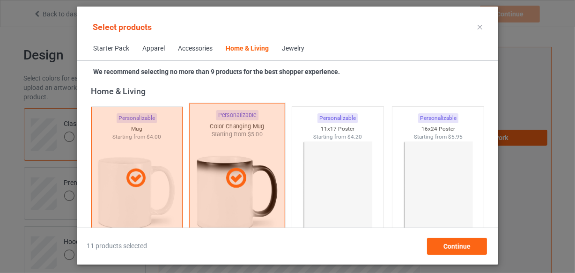
click at [302, 173] on img at bounding box center [338, 192] width 84 height 105
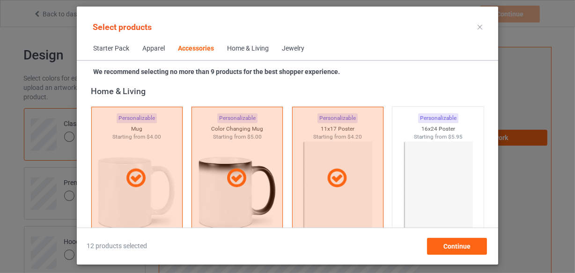
scroll to position [3542, 0]
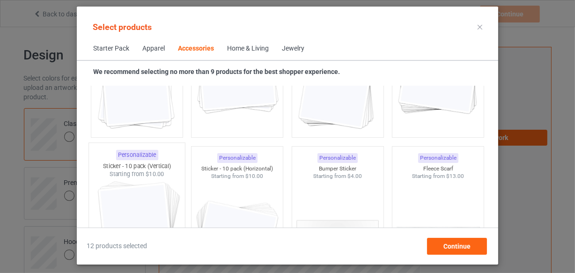
click at [162, 165] on div "Sticker - 10 pack (Vertical)" at bounding box center [137, 166] width 96 height 8
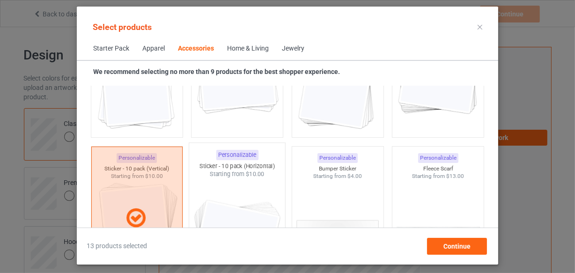
click at [259, 182] on img at bounding box center [237, 233] width 88 height 110
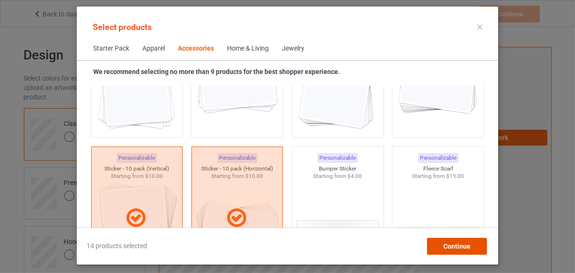
click at [444, 238] on div "Continue" at bounding box center [457, 246] width 60 height 17
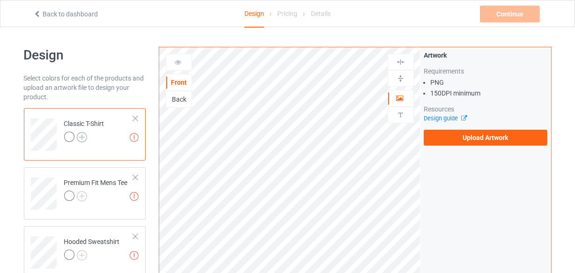
click at [81, 138] on img at bounding box center [82, 137] width 10 height 10
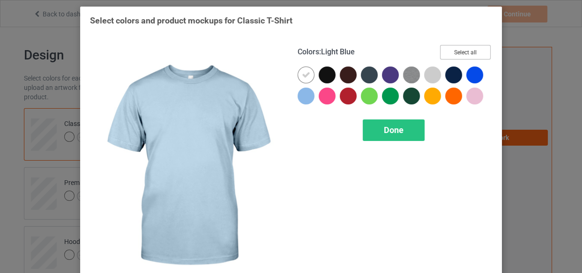
click at [457, 49] on button "Select all" at bounding box center [465, 52] width 51 height 15
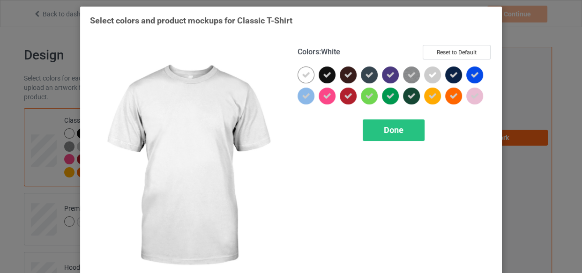
click at [302, 77] on icon at bounding box center [306, 75] width 8 height 8
click at [302, 77] on div at bounding box center [305, 75] width 17 height 17
click at [382, 119] on div "Done" at bounding box center [393, 130] width 62 height 22
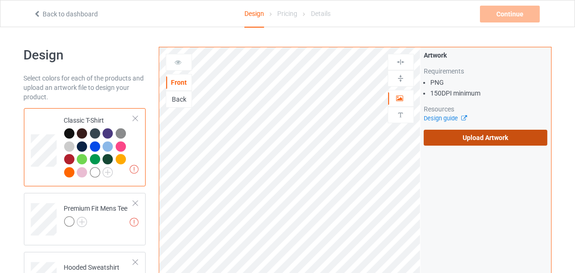
click at [481, 134] on label "Upload Artwork" at bounding box center [486, 138] width 124 height 16
click at [0, 0] on input "Upload Artwork" at bounding box center [0, 0] width 0 height 0
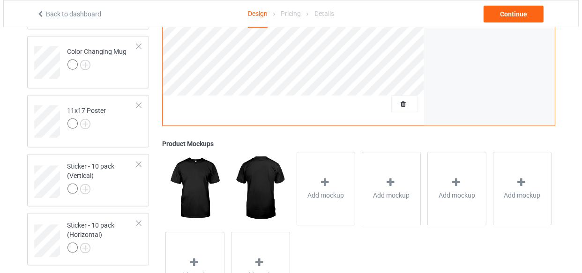
scroll to position [724, 0]
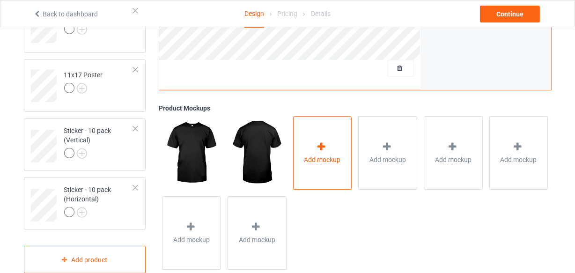
click at [314, 173] on div "Add mockup" at bounding box center [322, 154] width 59 height 74
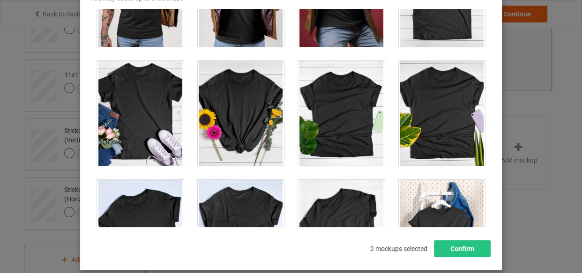
scroll to position [13152, 0]
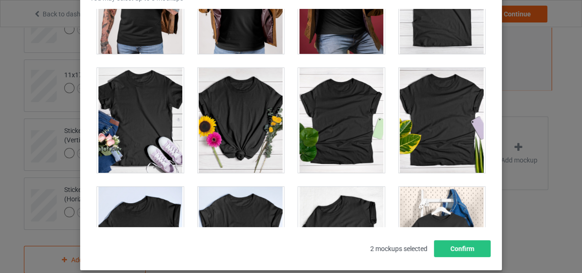
click at [430, 30] on div at bounding box center [442, 1] width 87 height 105
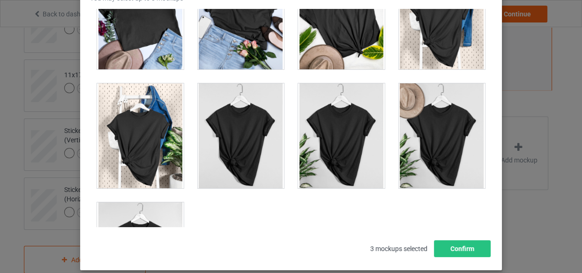
scroll to position [13408, 0]
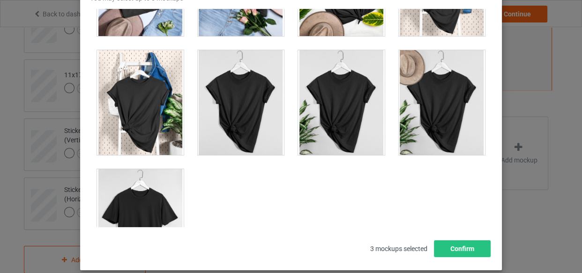
click at [167, 174] on div at bounding box center [140, 221] width 87 height 105
click at [469, 244] on button "Confirm" at bounding box center [462, 248] width 57 height 17
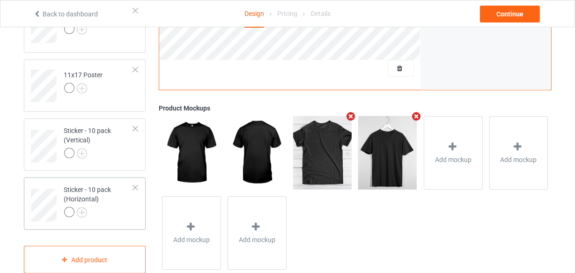
click at [96, 193] on div "Sticker - 10 pack (Horizontal)" at bounding box center [99, 201] width 70 height 32
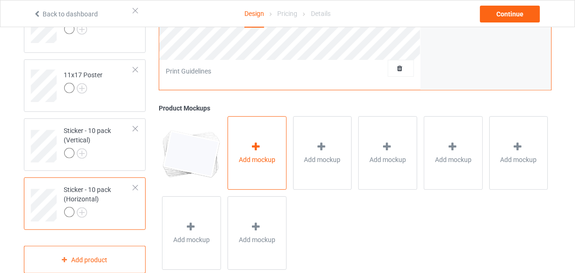
click at [243, 157] on span "Add mockup" at bounding box center [257, 159] width 37 height 9
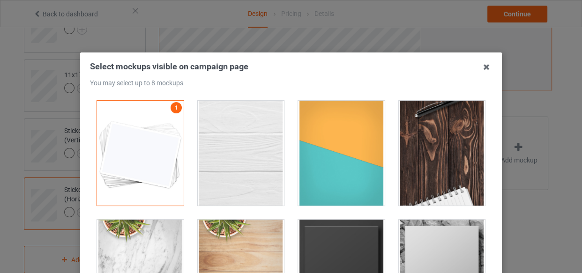
drag, startPoint x: 224, startPoint y: 140, endPoint x: 309, endPoint y: 150, distance: 84.9
click at [224, 140] on div at bounding box center [241, 153] width 87 height 105
click at [309, 150] on div at bounding box center [341, 153] width 87 height 105
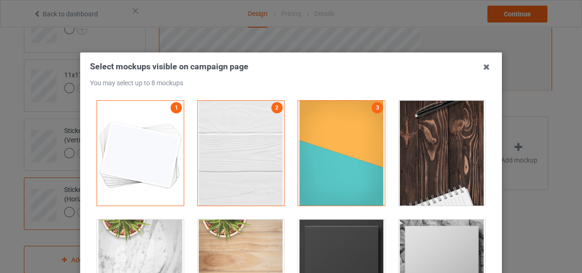
click at [421, 159] on div at bounding box center [442, 153] width 87 height 105
click at [362, 222] on div at bounding box center [341, 272] width 87 height 105
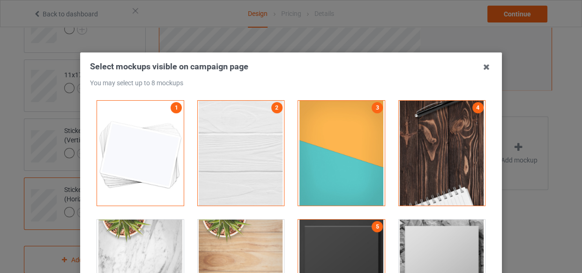
click at [410, 229] on div at bounding box center [442, 272] width 87 height 105
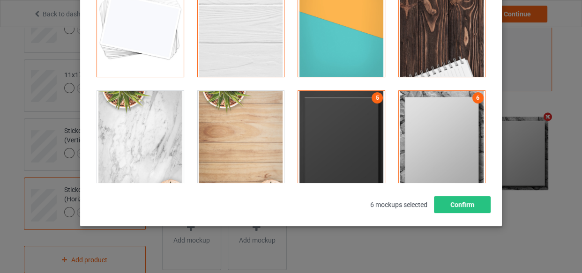
scroll to position [134, 0]
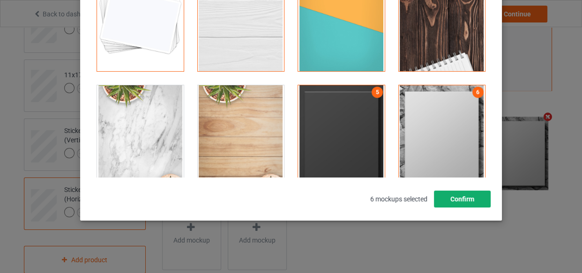
click at [471, 201] on button "Confirm" at bounding box center [462, 199] width 57 height 17
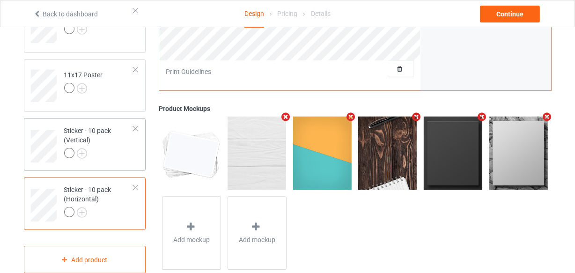
click at [120, 156] on div at bounding box center [99, 154] width 70 height 13
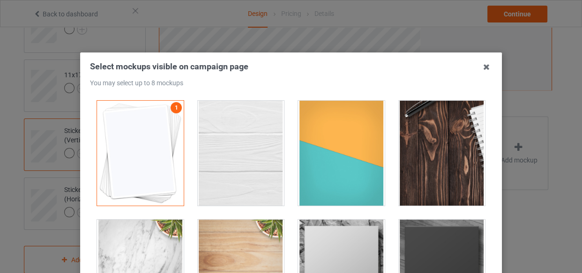
click at [272, 156] on div at bounding box center [241, 153] width 87 height 105
click at [332, 162] on div at bounding box center [341, 153] width 87 height 105
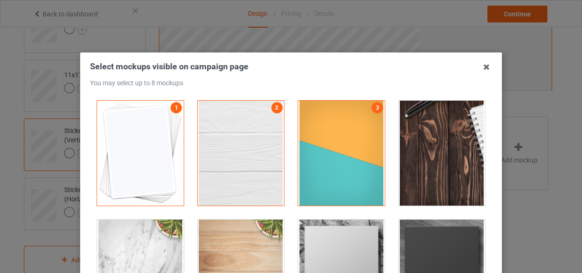
click at [430, 162] on div at bounding box center [442, 153] width 87 height 105
click at [352, 238] on div at bounding box center [341, 272] width 87 height 105
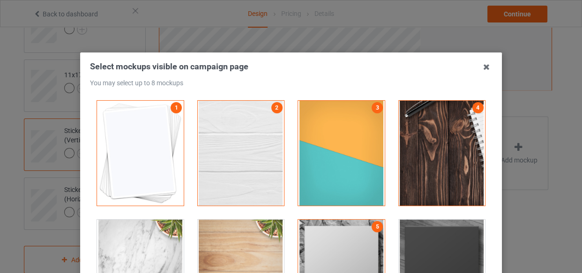
click at [399, 242] on div at bounding box center [442, 272] width 87 height 105
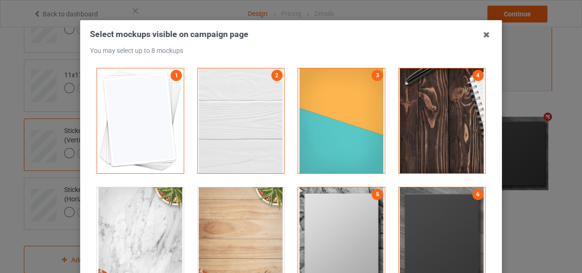
scroll to position [134, 0]
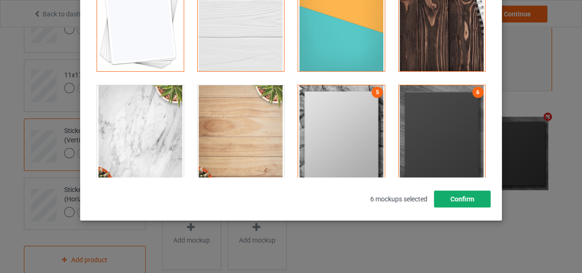
click at [457, 200] on button "Confirm" at bounding box center [462, 199] width 57 height 17
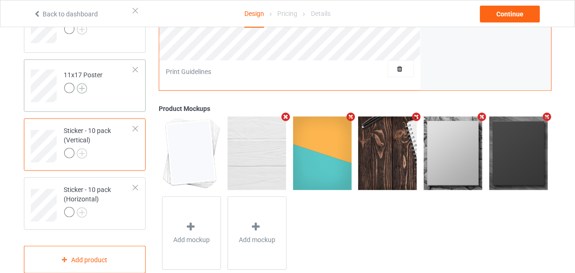
click at [78, 90] on img at bounding box center [82, 88] width 10 height 10
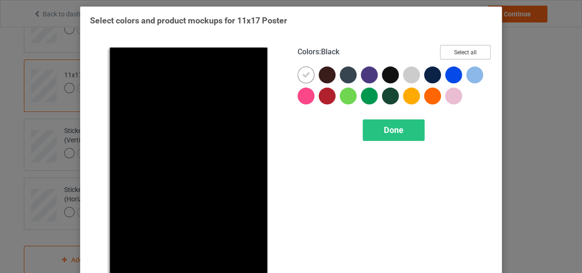
click at [447, 56] on button "Select all" at bounding box center [465, 52] width 51 height 15
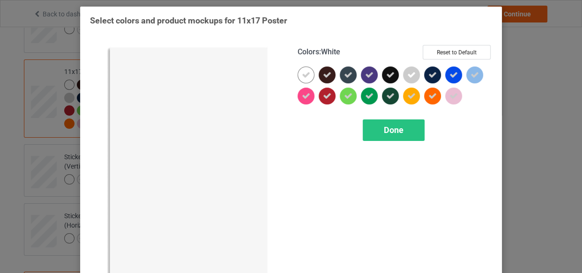
click at [307, 69] on div at bounding box center [305, 75] width 17 height 17
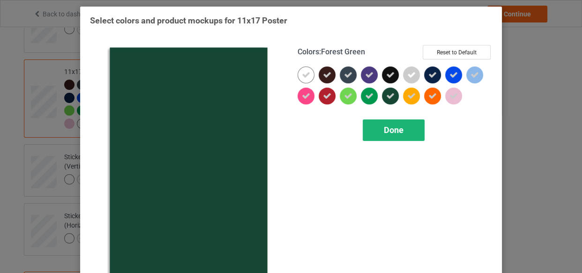
click at [388, 119] on div "Done" at bounding box center [393, 130] width 62 height 22
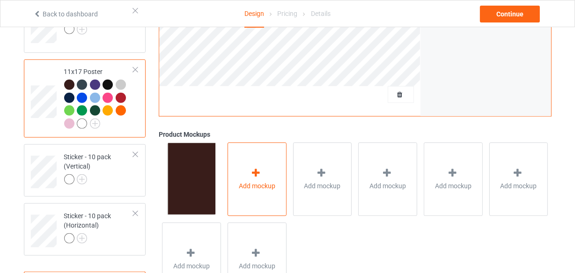
click at [258, 159] on div "Add mockup" at bounding box center [257, 179] width 59 height 74
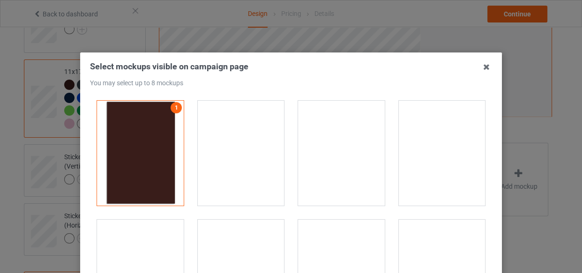
click at [244, 144] on div at bounding box center [241, 153] width 87 height 105
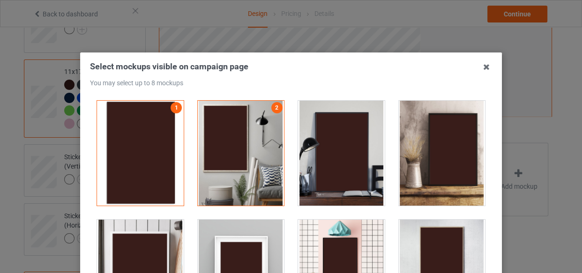
click at [311, 144] on div at bounding box center [341, 153] width 87 height 105
click at [233, 229] on div at bounding box center [241, 272] width 87 height 105
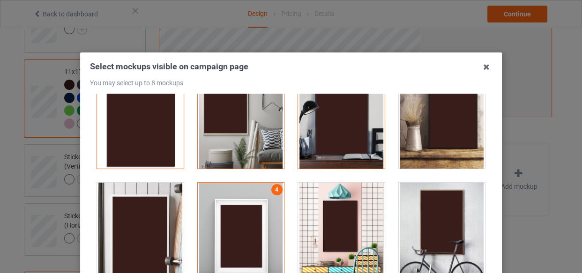
scroll to position [127, 0]
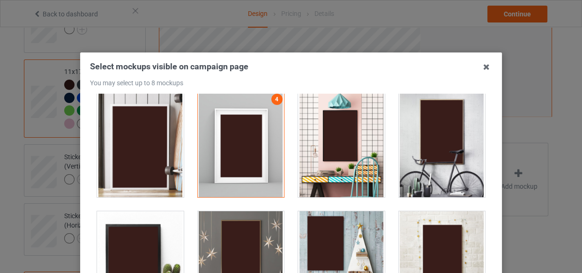
click at [257, 236] on div at bounding box center [241, 263] width 87 height 105
click at [313, 238] on div at bounding box center [341, 263] width 87 height 105
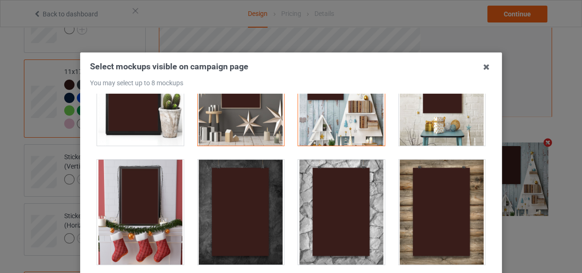
scroll to position [426, 0]
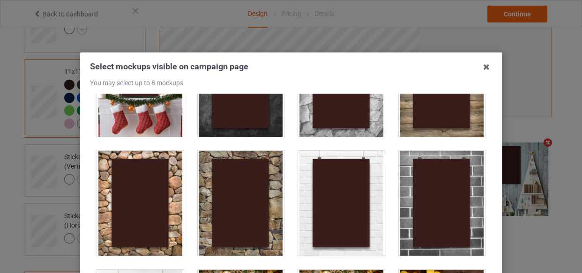
click at [421, 224] on div at bounding box center [442, 203] width 87 height 105
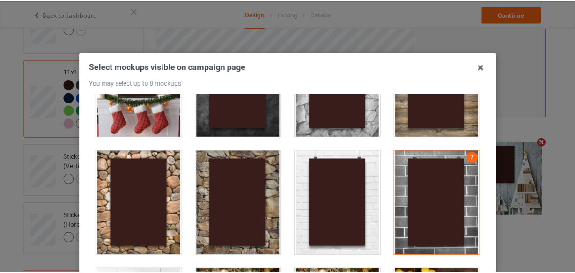
scroll to position [134, 0]
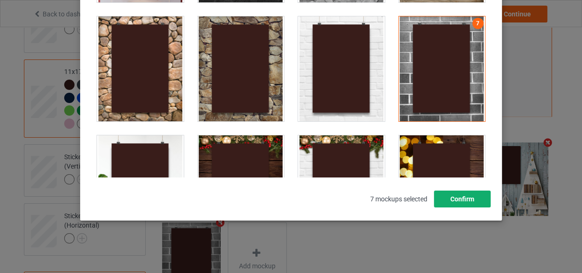
click at [458, 202] on button "Confirm" at bounding box center [462, 199] width 57 height 17
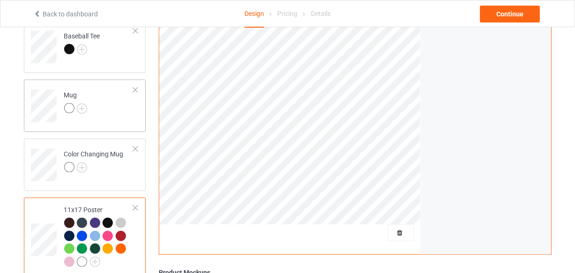
scroll to position [553, 0]
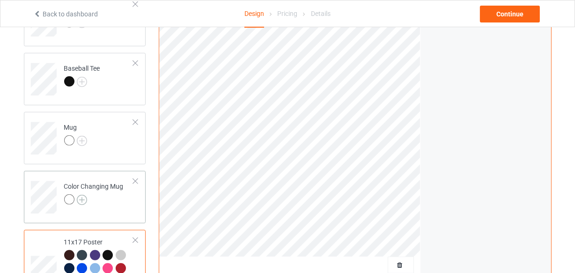
click at [83, 197] on img at bounding box center [82, 200] width 10 height 10
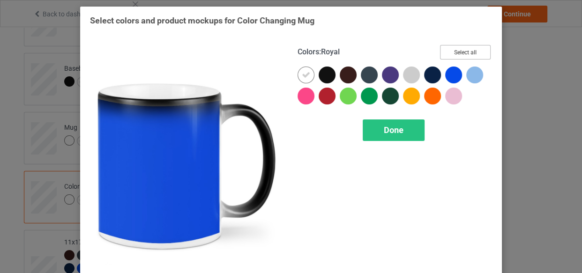
click at [469, 49] on button "Select all" at bounding box center [465, 52] width 51 height 15
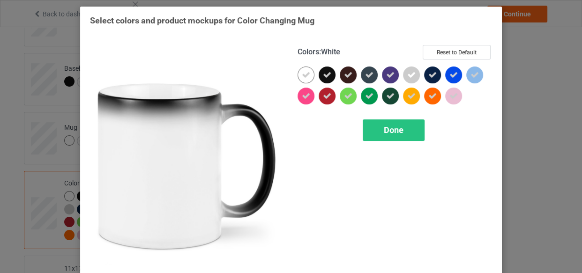
click at [303, 74] on icon at bounding box center [306, 75] width 8 height 8
click at [303, 74] on div at bounding box center [305, 75] width 17 height 17
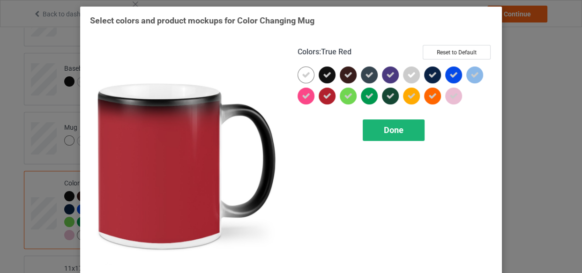
click at [371, 126] on div "Done" at bounding box center [393, 130] width 62 height 22
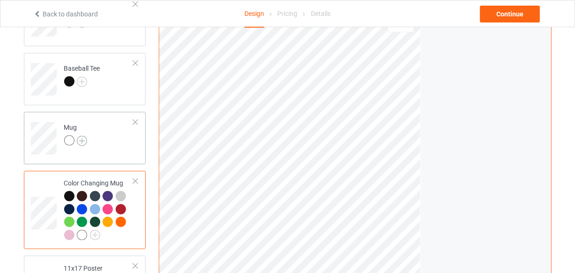
click at [85, 140] on img at bounding box center [82, 141] width 10 height 10
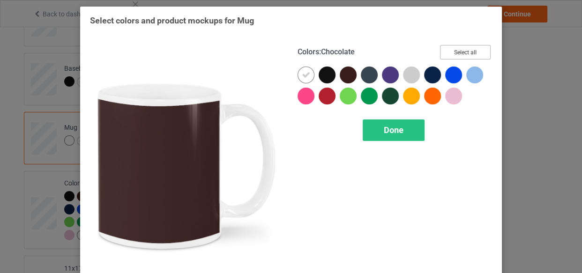
click at [455, 52] on button "Select all" at bounding box center [465, 52] width 51 height 15
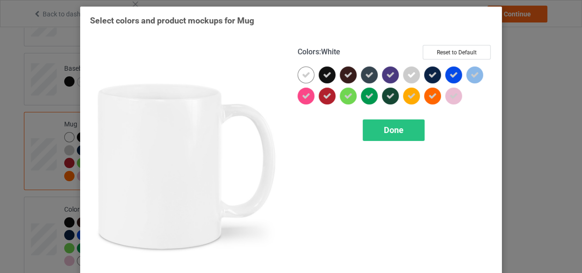
click at [304, 75] on icon at bounding box center [306, 75] width 8 height 8
click at [304, 75] on div at bounding box center [305, 75] width 17 height 17
click at [390, 127] on span "Done" at bounding box center [394, 130] width 20 height 10
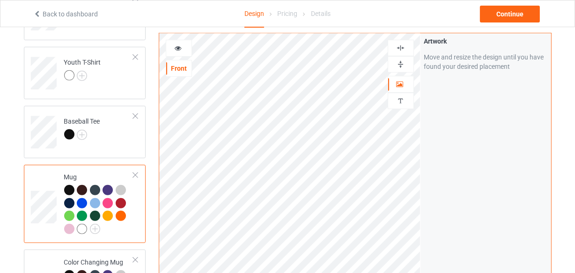
scroll to position [426, 0]
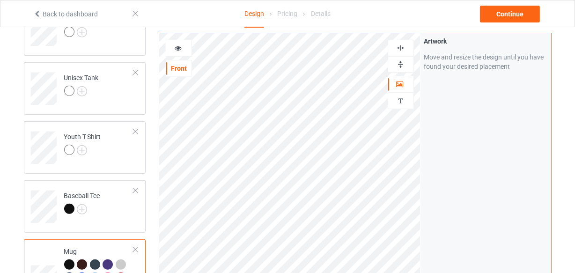
click at [391, 65] on div at bounding box center [400, 64] width 25 height 9
click at [181, 47] on icon at bounding box center [178, 47] width 8 height 7
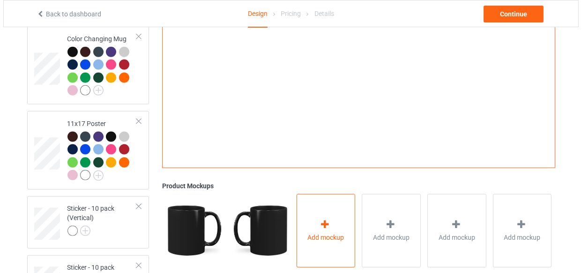
scroll to position [821, 0]
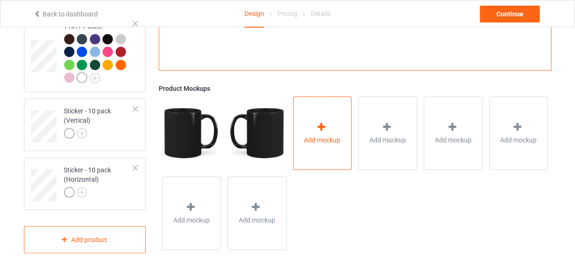
click at [315, 140] on span "Add mockup" at bounding box center [322, 139] width 37 height 9
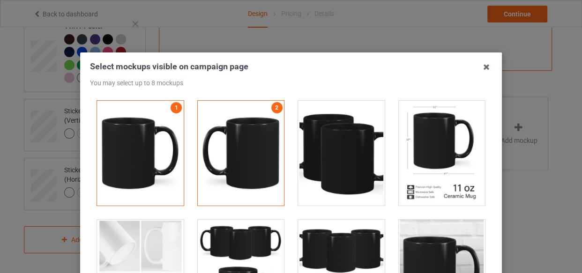
scroll to position [1490, 0]
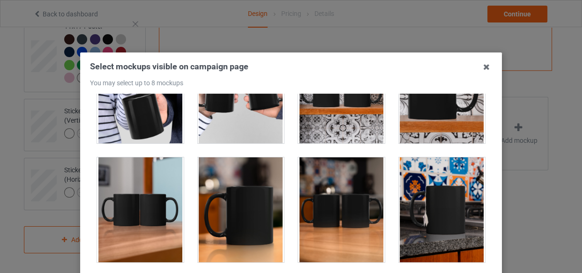
click at [229, 175] on div at bounding box center [241, 209] width 87 height 105
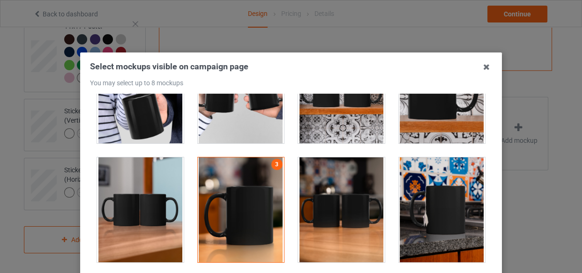
drag, startPoint x: 326, startPoint y: 114, endPoint x: 389, endPoint y: 180, distance: 91.1
click at [327, 115] on div at bounding box center [341, 90] width 87 height 105
click at [407, 187] on div at bounding box center [442, 209] width 87 height 105
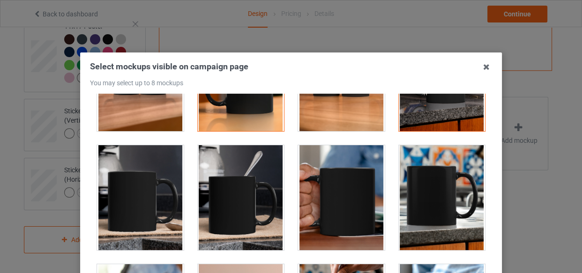
scroll to position [1703, 0]
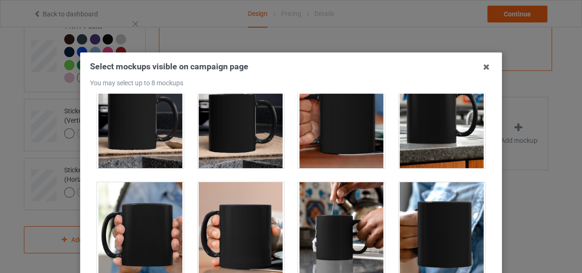
click at [333, 131] on div at bounding box center [341, 115] width 87 height 105
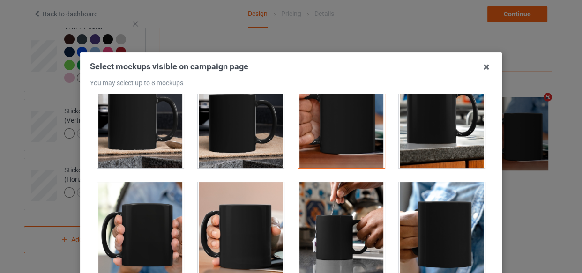
click at [418, 129] on div at bounding box center [442, 115] width 87 height 105
click at [325, 218] on div at bounding box center [341, 234] width 87 height 105
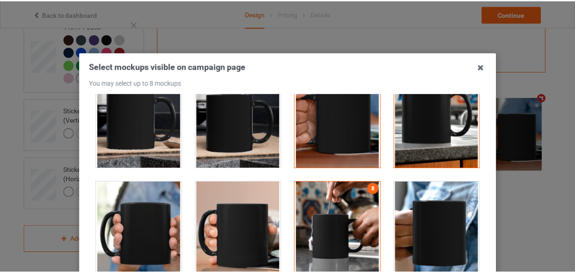
scroll to position [134, 0]
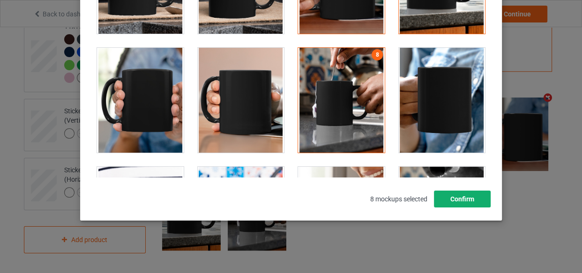
click at [463, 201] on button "Confirm" at bounding box center [462, 199] width 57 height 17
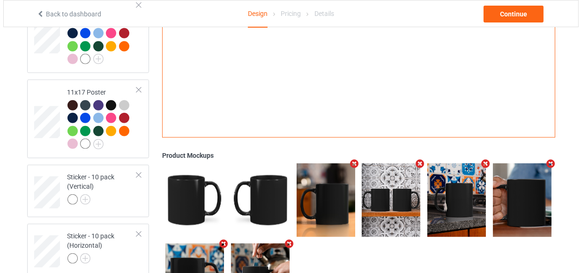
scroll to position [779, 0]
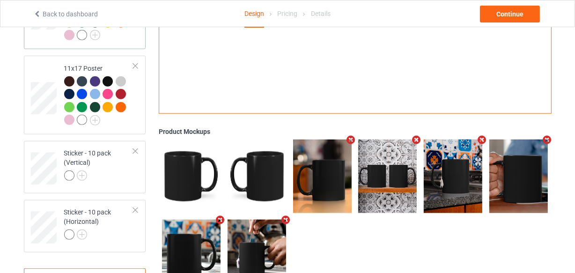
click at [121, 36] on div at bounding box center [99, 18] width 70 height 52
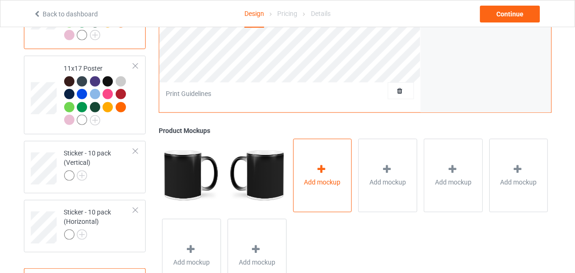
click at [310, 166] on div "Add mockup" at bounding box center [322, 176] width 59 height 74
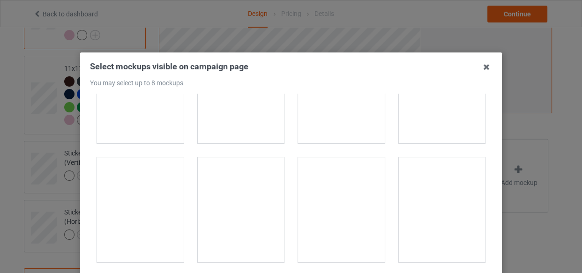
scroll to position [1660, 0]
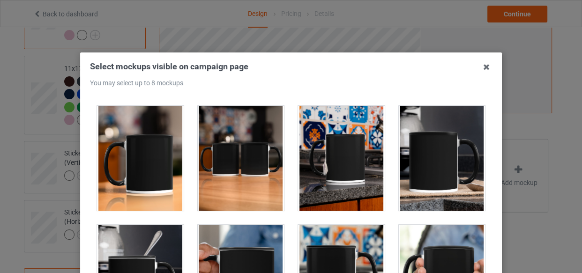
click at [259, 151] on div at bounding box center [241, 158] width 87 height 105
click at [164, 157] on div at bounding box center [140, 158] width 87 height 105
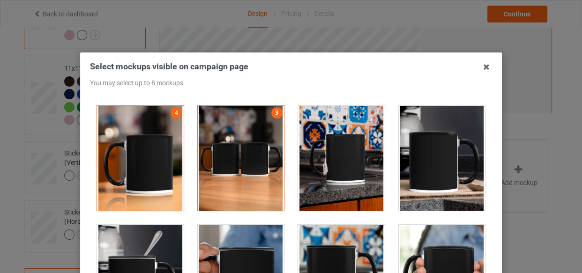
click at [342, 171] on div at bounding box center [341, 158] width 87 height 105
click at [405, 173] on div at bounding box center [442, 158] width 87 height 105
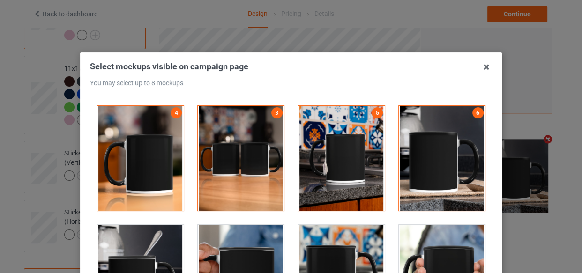
click at [262, 174] on div at bounding box center [241, 158] width 87 height 105
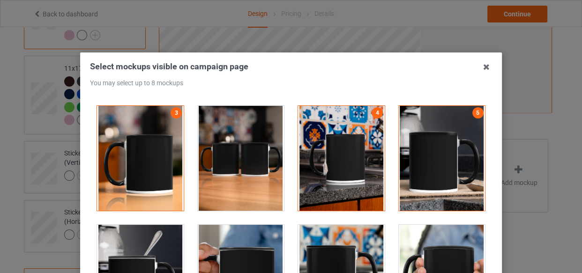
click at [198, 172] on div at bounding box center [241, 158] width 87 height 105
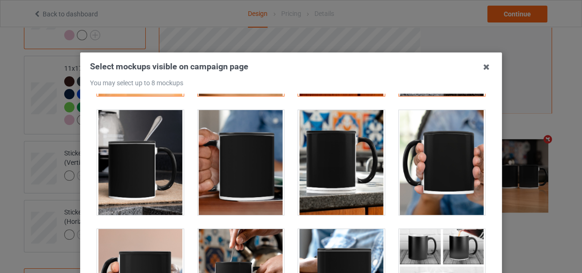
scroll to position [1745, 0]
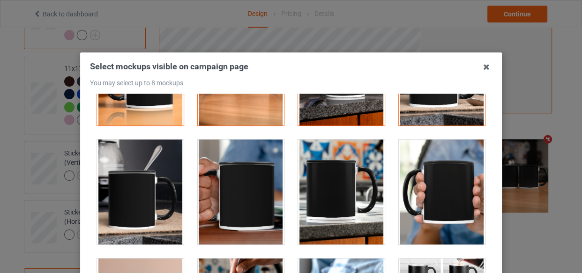
click at [140, 179] on div at bounding box center [140, 192] width 87 height 105
click at [461, 198] on div at bounding box center [442, 192] width 87 height 105
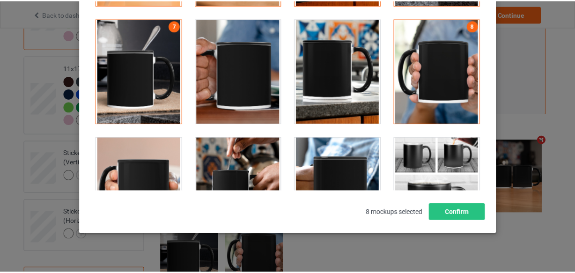
scroll to position [127, 0]
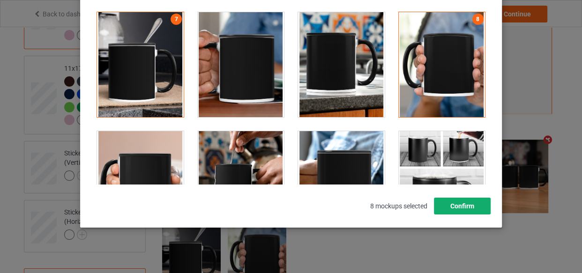
click at [455, 209] on button "Confirm" at bounding box center [462, 206] width 57 height 17
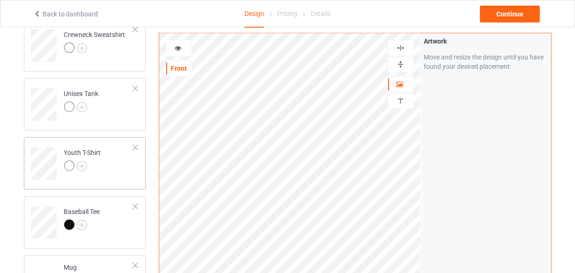
scroll to position [396, 0]
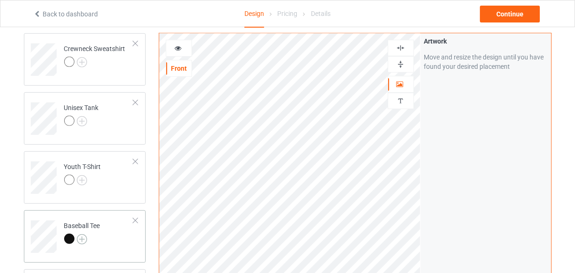
click at [80, 237] on img at bounding box center [82, 239] width 10 height 10
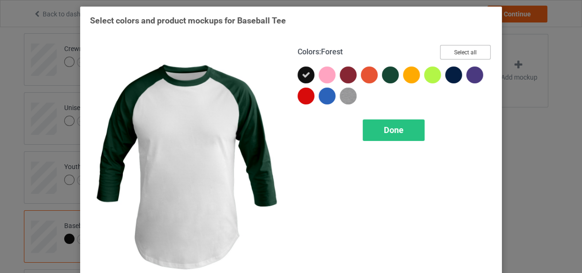
click at [448, 50] on button "Select all" at bounding box center [465, 52] width 51 height 15
click at [408, 127] on div "Done" at bounding box center [393, 130] width 62 height 22
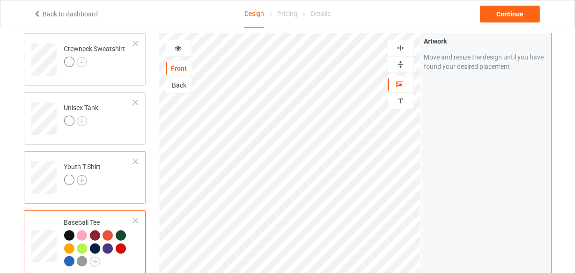
click at [82, 183] on img at bounding box center [82, 180] width 10 height 10
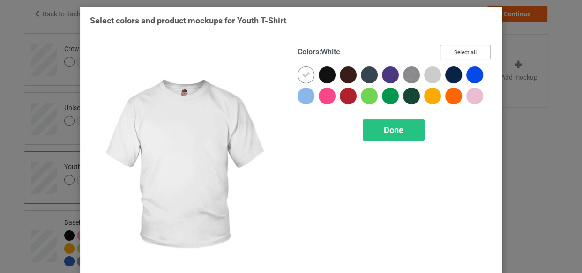
click at [465, 56] on button "Select all" at bounding box center [465, 52] width 51 height 15
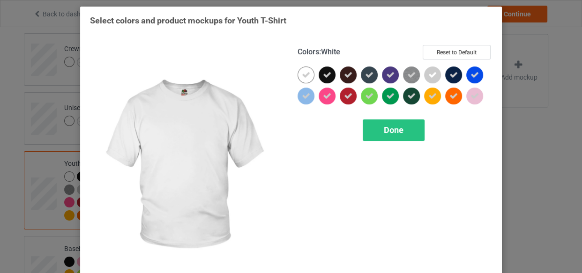
click at [303, 72] on icon at bounding box center [306, 75] width 8 height 8
click at [303, 72] on div at bounding box center [305, 75] width 17 height 17
click at [401, 132] on div "Done" at bounding box center [393, 130] width 62 height 22
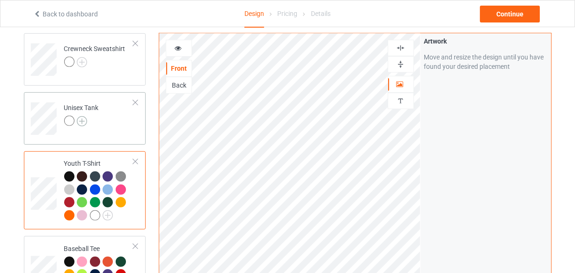
click at [81, 121] on img at bounding box center [82, 121] width 10 height 10
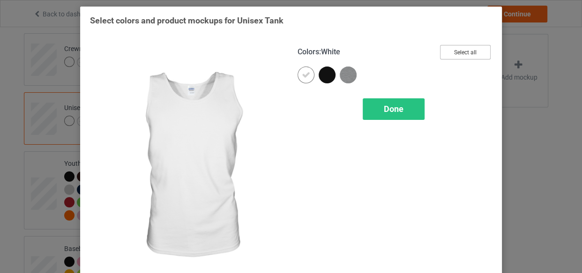
click at [453, 52] on button "Select all" at bounding box center [465, 52] width 51 height 15
click at [304, 73] on icon at bounding box center [306, 75] width 8 height 8
click at [304, 73] on div at bounding box center [305, 75] width 17 height 17
click at [365, 99] on div "Done" at bounding box center [393, 109] width 62 height 22
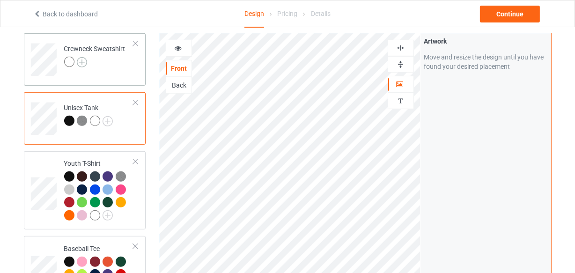
click at [81, 63] on img at bounding box center [82, 62] width 10 height 10
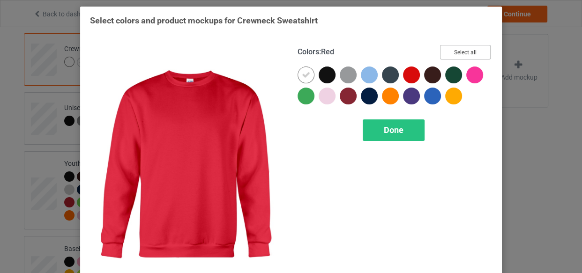
click at [461, 52] on button "Select all" at bounding box center [465, 52] width 51 height 15
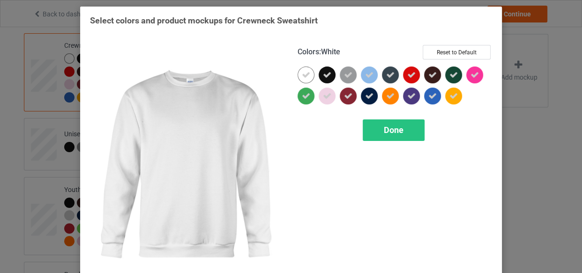
click at [302, 73] on icon at bounding box center [306, 75] width 8 height 8
click at [302, 73] on div at bounding box center [305, 75] width 17 height 17
click at [379, 126] on div "Done" at bounding box center [393, 130] width 62 height 22
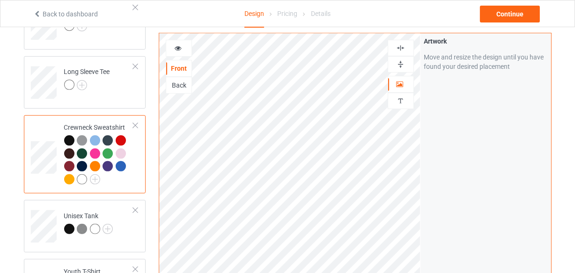
scroll to position [225, 0]
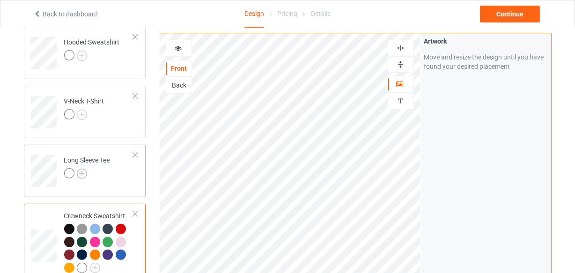
click at [84, 171] on img at bounding box center [82, 174] width 10 height 10
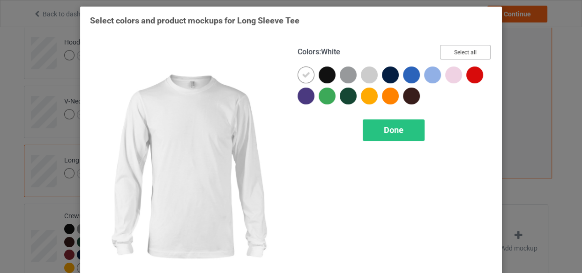
click at [463, 52] on button "Select all" at bounding box center [465, 52] width 51 height 15
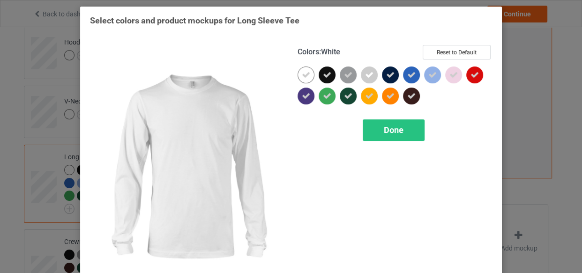
click at [302, 71] on icon at bounding box center [306, 75] width 8 height 8
click at [300, 71] on div at bounding box center [305, 75] width 17 height 17
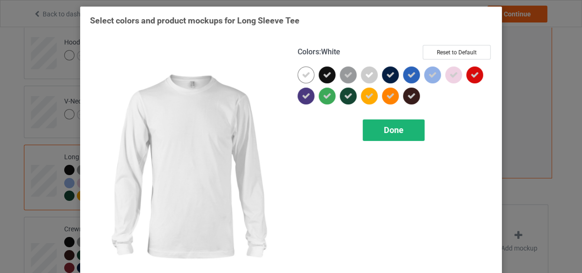
click at [392, 136] on div "Done" at bounding box center [393, 130] width 62 height 22
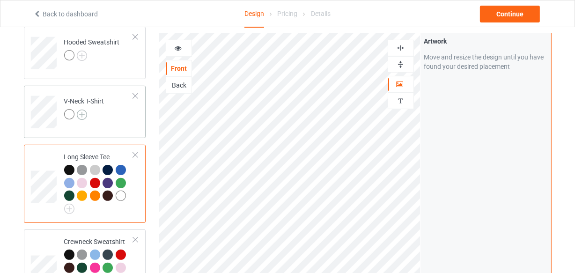
click at [79, 115] on img at bounding box center [82, 115] width 10 height 10
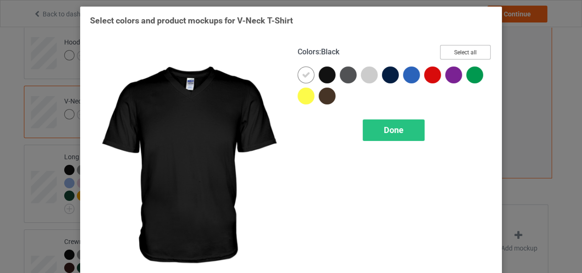
click at [450, 48] on button "Select all" at bounding box center [465, 52] width 51 height 15
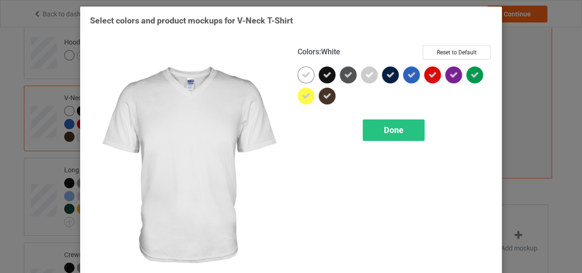
click at [298, 74] on div at bounding box center [305, 75] width 17 height 17
drag, startPoint x: 369, startPoint y: 127, endPoint x: 42, endPoint y: 77, distance: 330.8
click at [369, 127] on div "Done" at bounding box center [393, 130] width 62 height 22
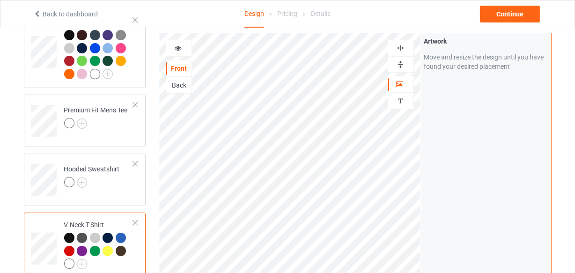
scroll to position [98, 0]
click at [82, 178] on img at bounding box center [82, 183] width 10 height 10
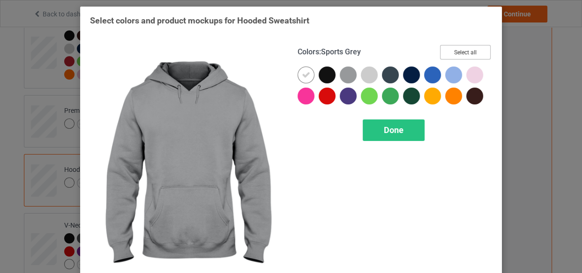
click at [458, 52] on button "Select all" at bounding box center [465, 52] width 51 height 15
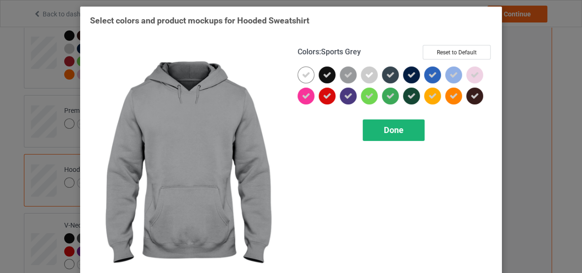
click at [302, 75] on icon at bounding box center [306, 75] width 8 height 8
click at [301, 75] on div at bounding box center [305, 75] width 17 height 17
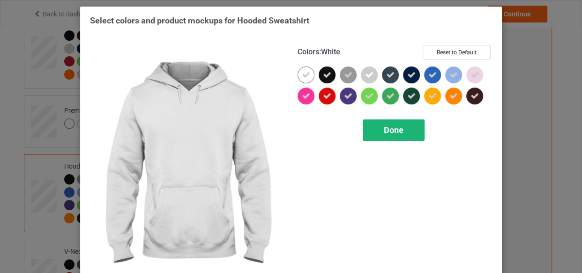
click at [370, 134] on div "Done" at bounding box center [393, 130] width 62 height 22
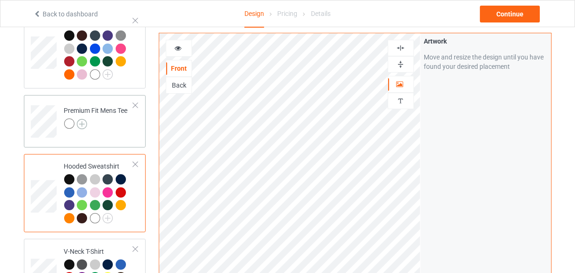
click at [80, 121] on img at bounding box center [82, 124] width 10 height 10
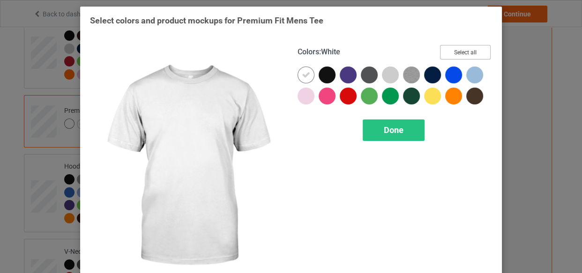
click at [445, 51] on button "Select all" at bounding box center [465, 52] width 51 height 15
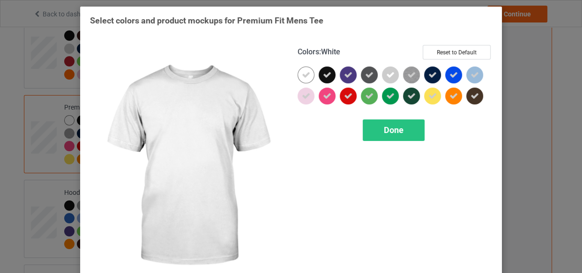
click at [301, 68] on div at bounding box center [305, 75] width 17 height 17
click at [368, 127] on div "Done" at bounding box center [393, 130] width 62 height 22
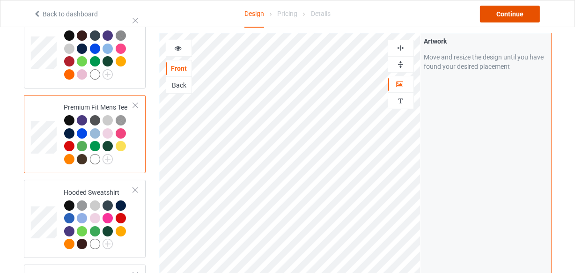
click at [489, 19] on div "Continue" at bounding box center [510, 14] width 60 height 17
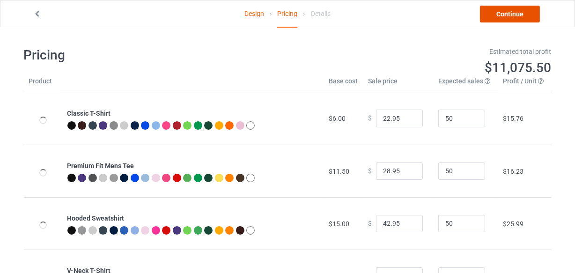
click at [491, 18] on link "Continue" at bounding box center [510, 14] width 60 height 17
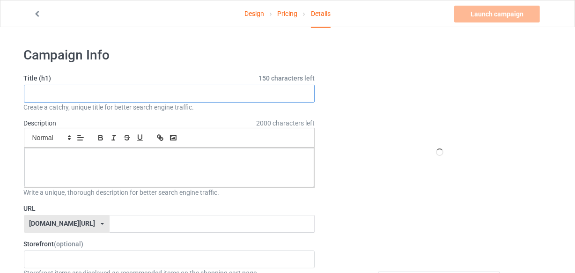
click at [123, 99] on input "text" at bounding box center [169, 94] width 291 height 18
paste input "Coffee Teach Repeat"
type input "Coffee Teach Repeat"
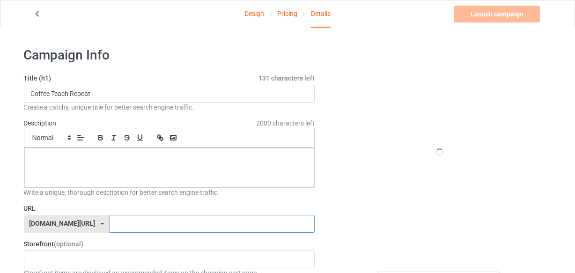
click at [115, 219] on input "text" at bounding box center [212, 224] width 205 height 18
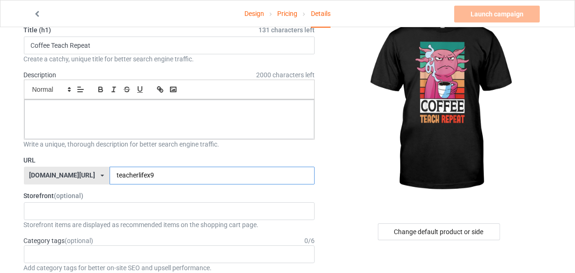
scroll to position [85, 0]
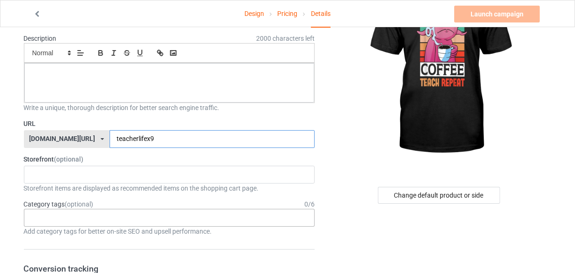
type input "teacherlifex9"
click at [115, 220] on div "Age > [DEMOGRAPHIC_DATA] > 1 Age > [DEMOGRAPHIC_DATA] Months > 1 Month Age > [D…" at bounding box center [169, 218] width 291 height 18
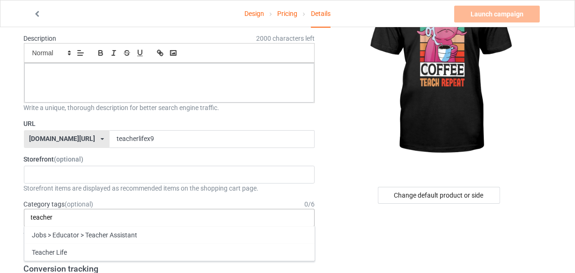
type input "teacher"
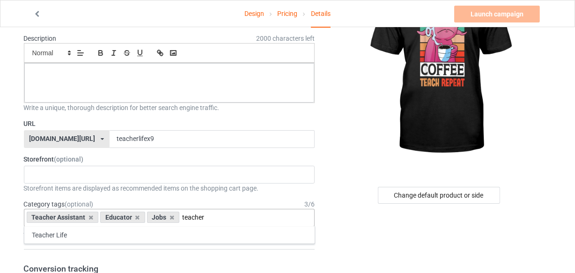
type input "teacher"
type input "jobs &"
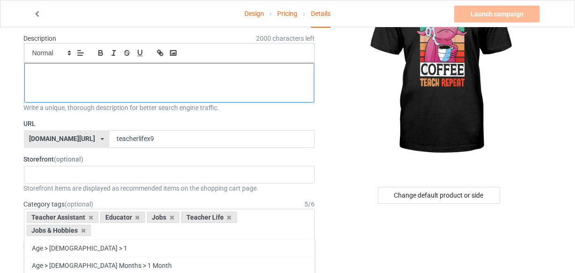
click at [136, 82] on div at bounding box center [169, 82] width 290 height 39
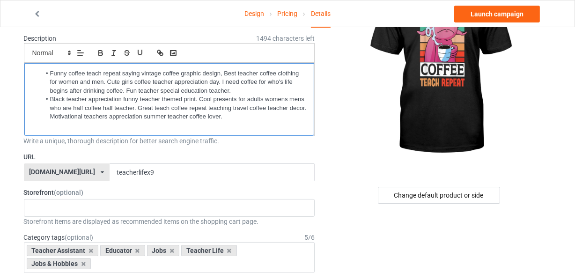
scroll to position [0, 0]
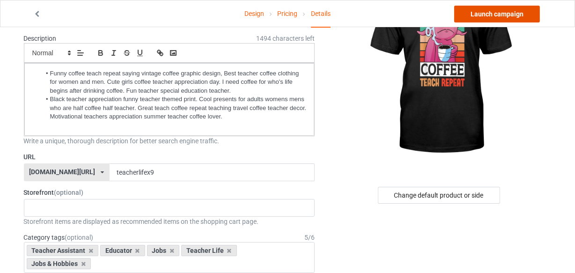
click at [481, 7] on link "Launch campaign" at bounding box center [497, 14] width 86 height 17
